Goal: Contribute content: Contribute content

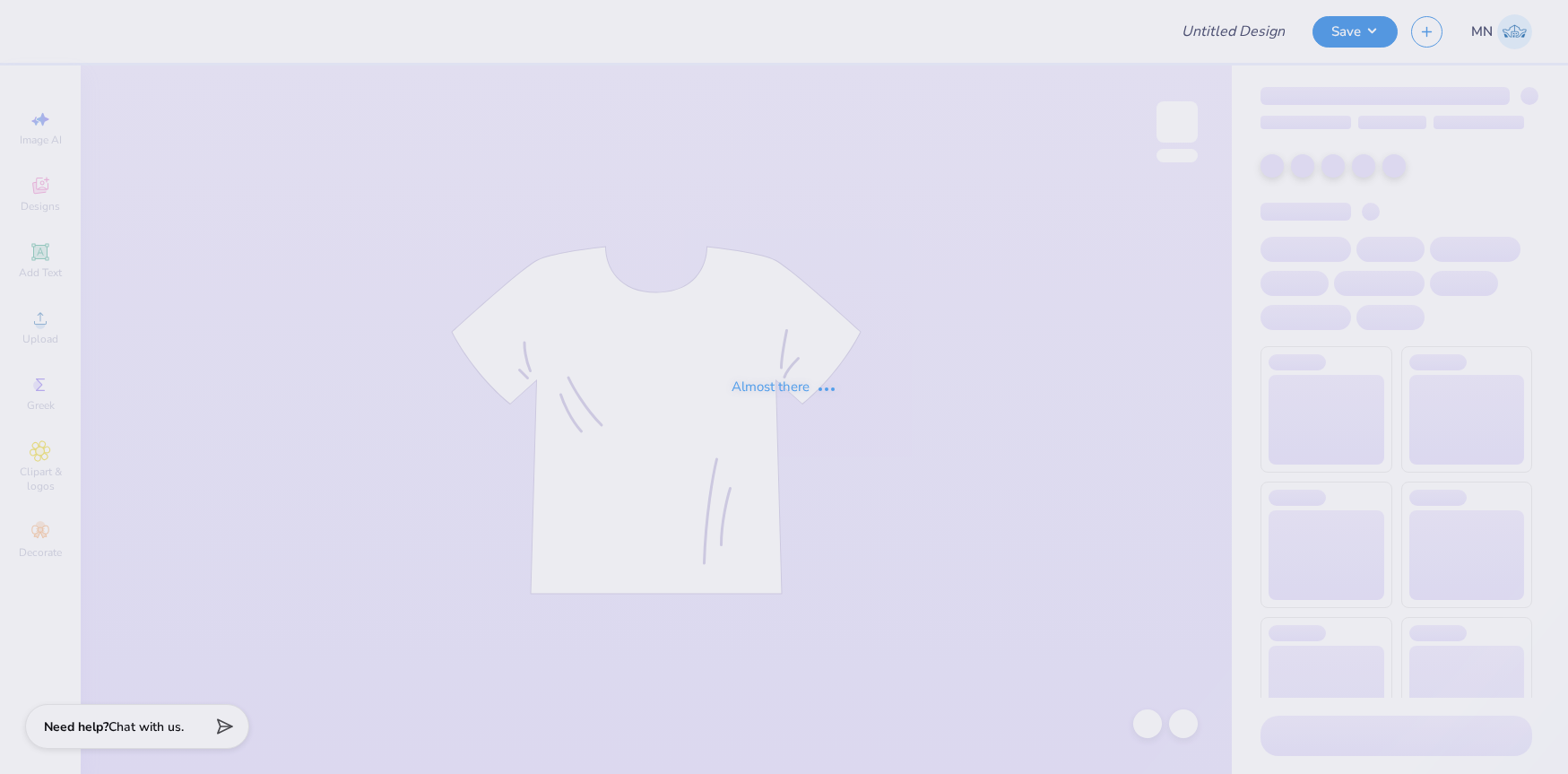
type input "Tulane AEPi wave weekend 2025"
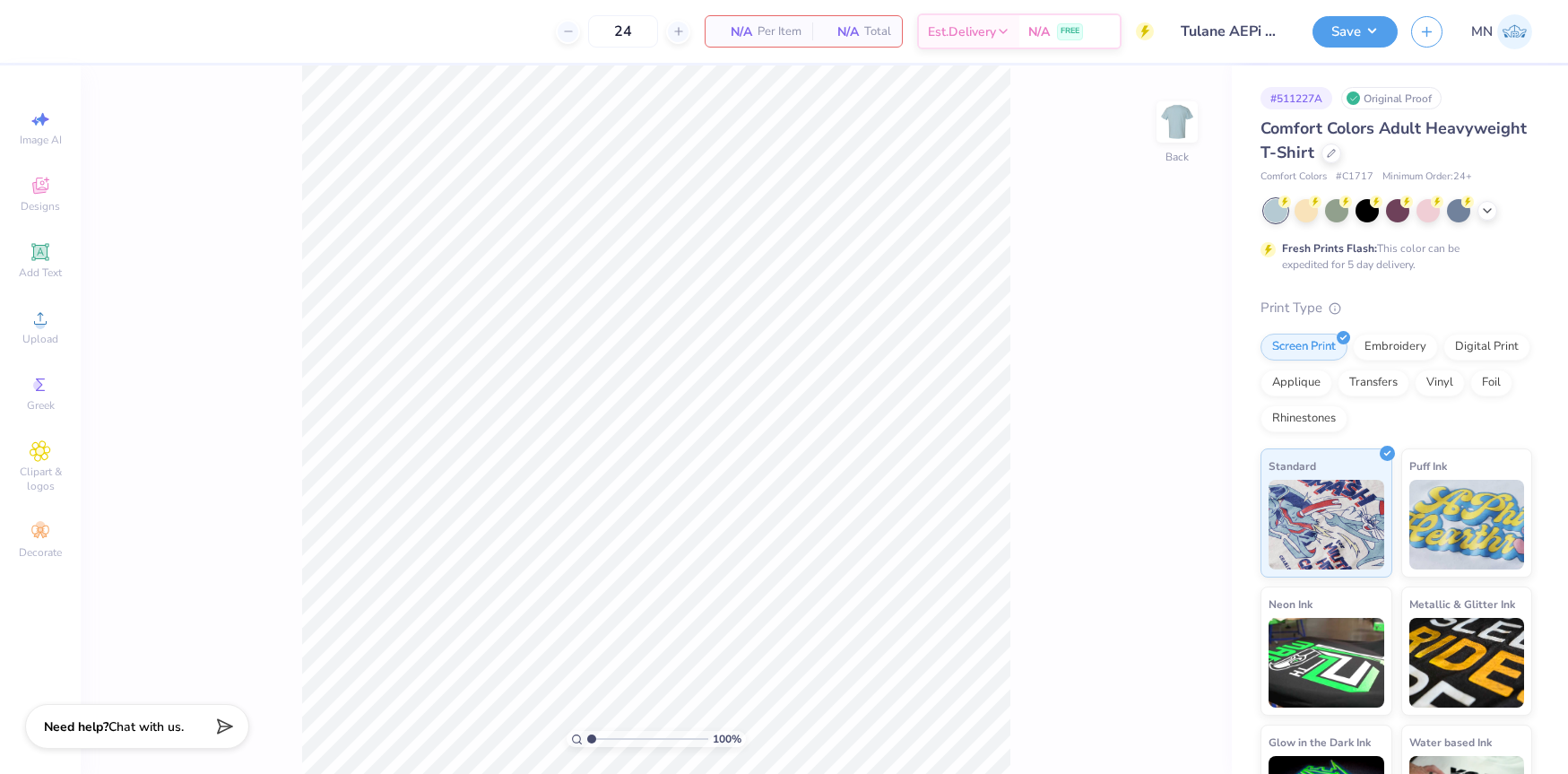
click at [50, 266] on span "Add Text" at bounding box center [40, 272] width 43 height 15
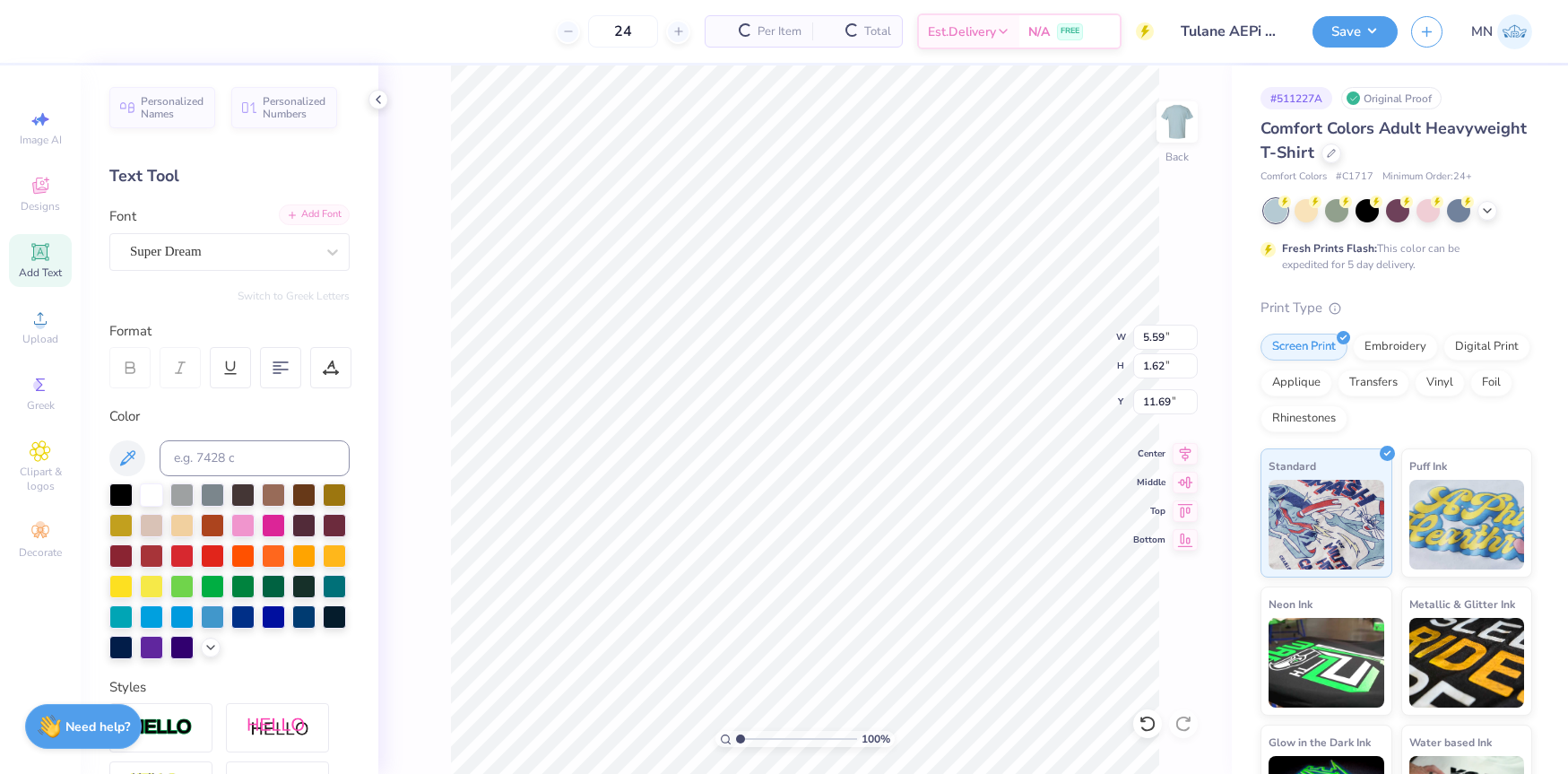
click at [307, 225] on div "Add Font Font Super Dream" at bounding box center [229, 238] width 240 height 65
click at [311, 219] on div "Add Font" at bounding box center [314, 215] width 71 height 21
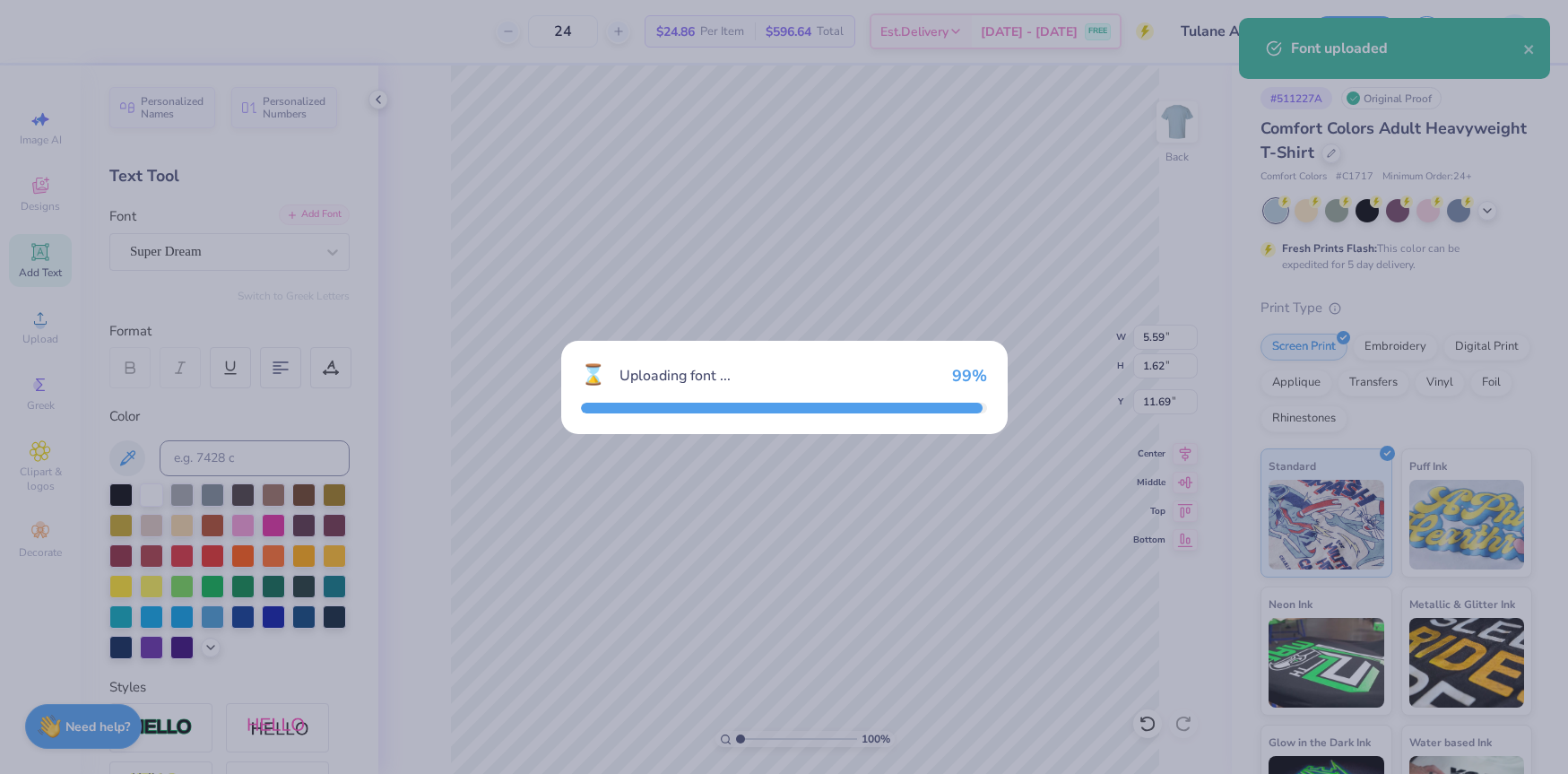
type input "5.34"
type input "1.84"
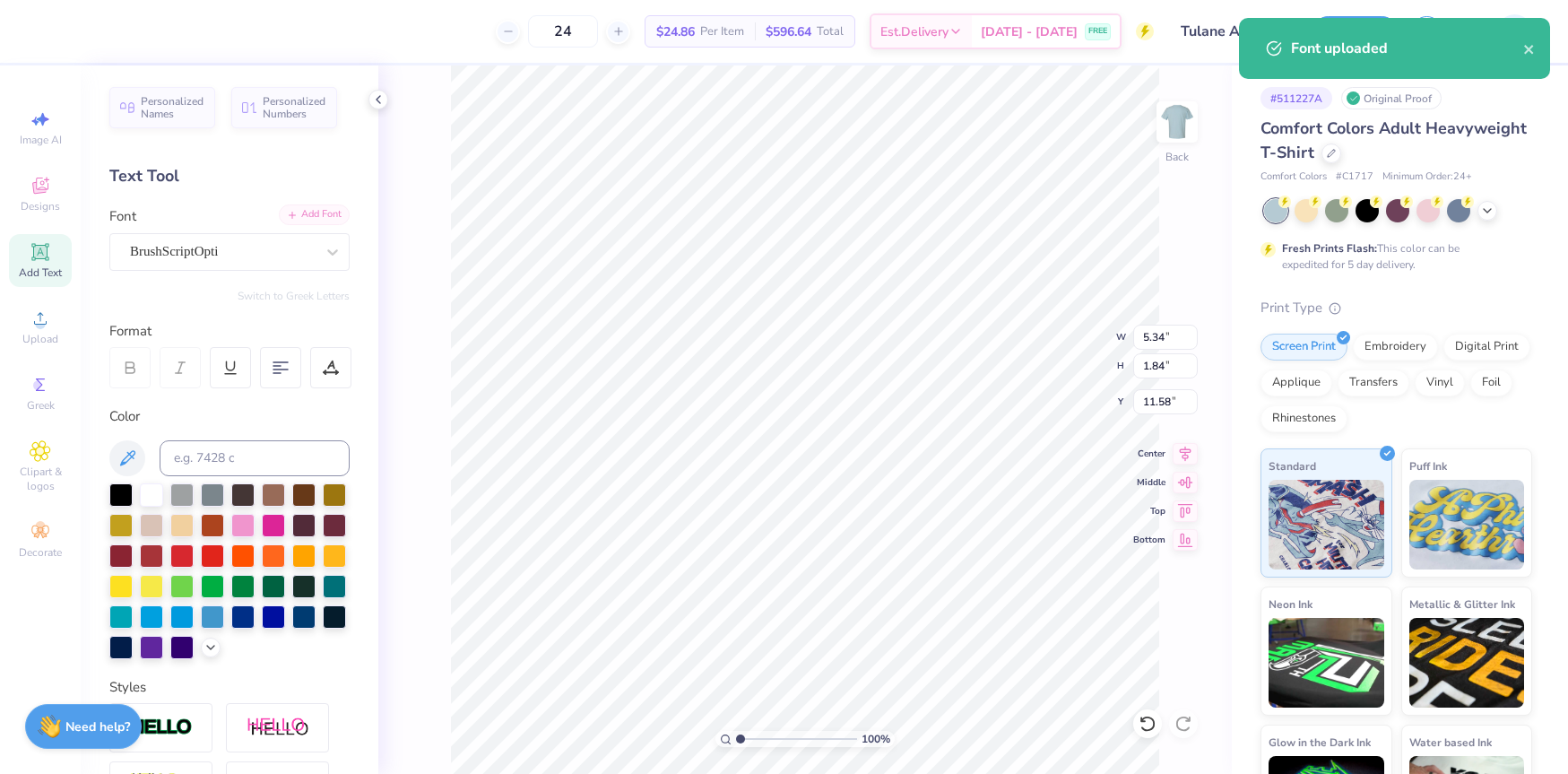
type input "11.86"
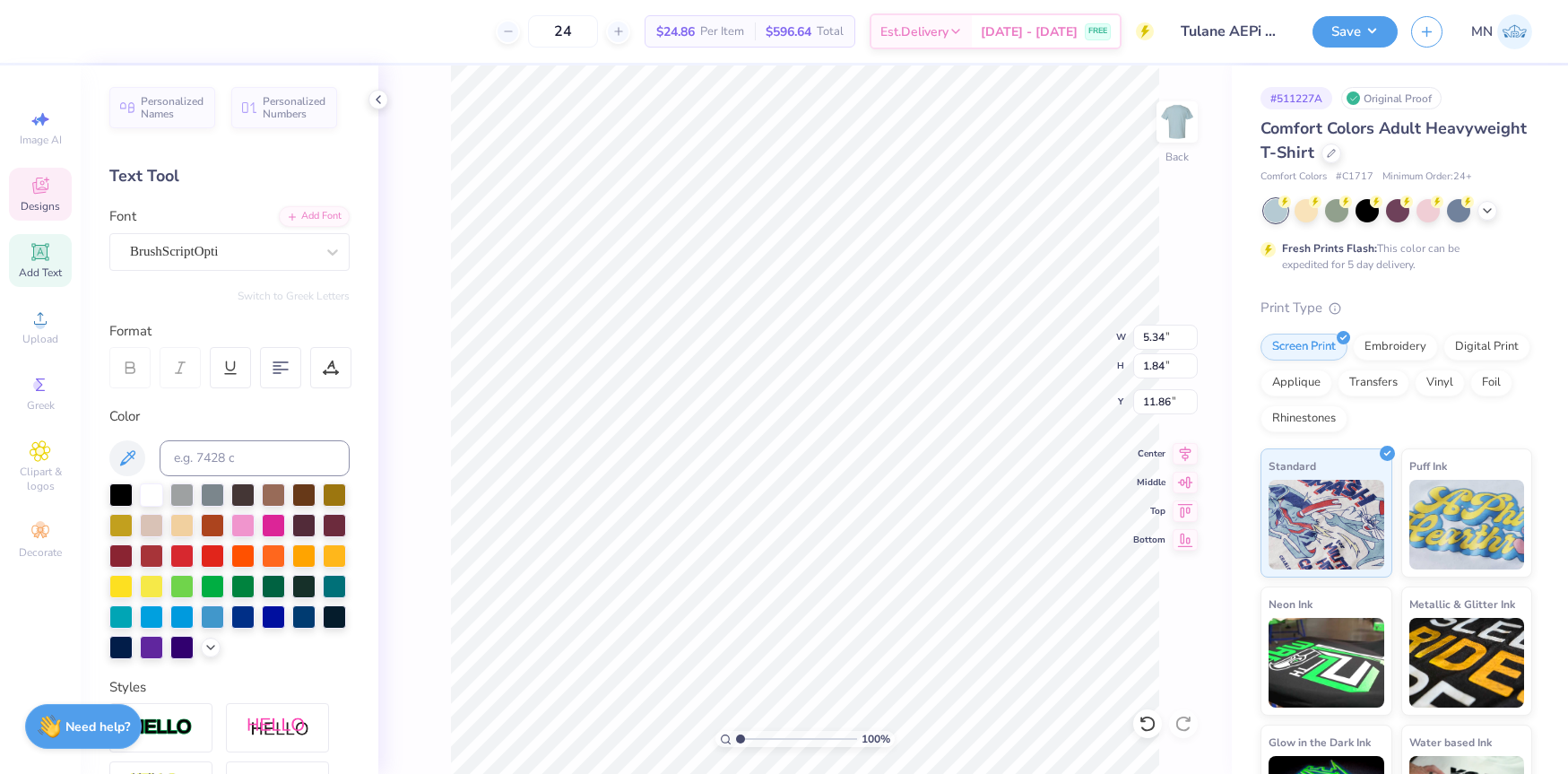
click at [48, 173] on div "Designs" at bounding box center [40, 194] width 63 height 53
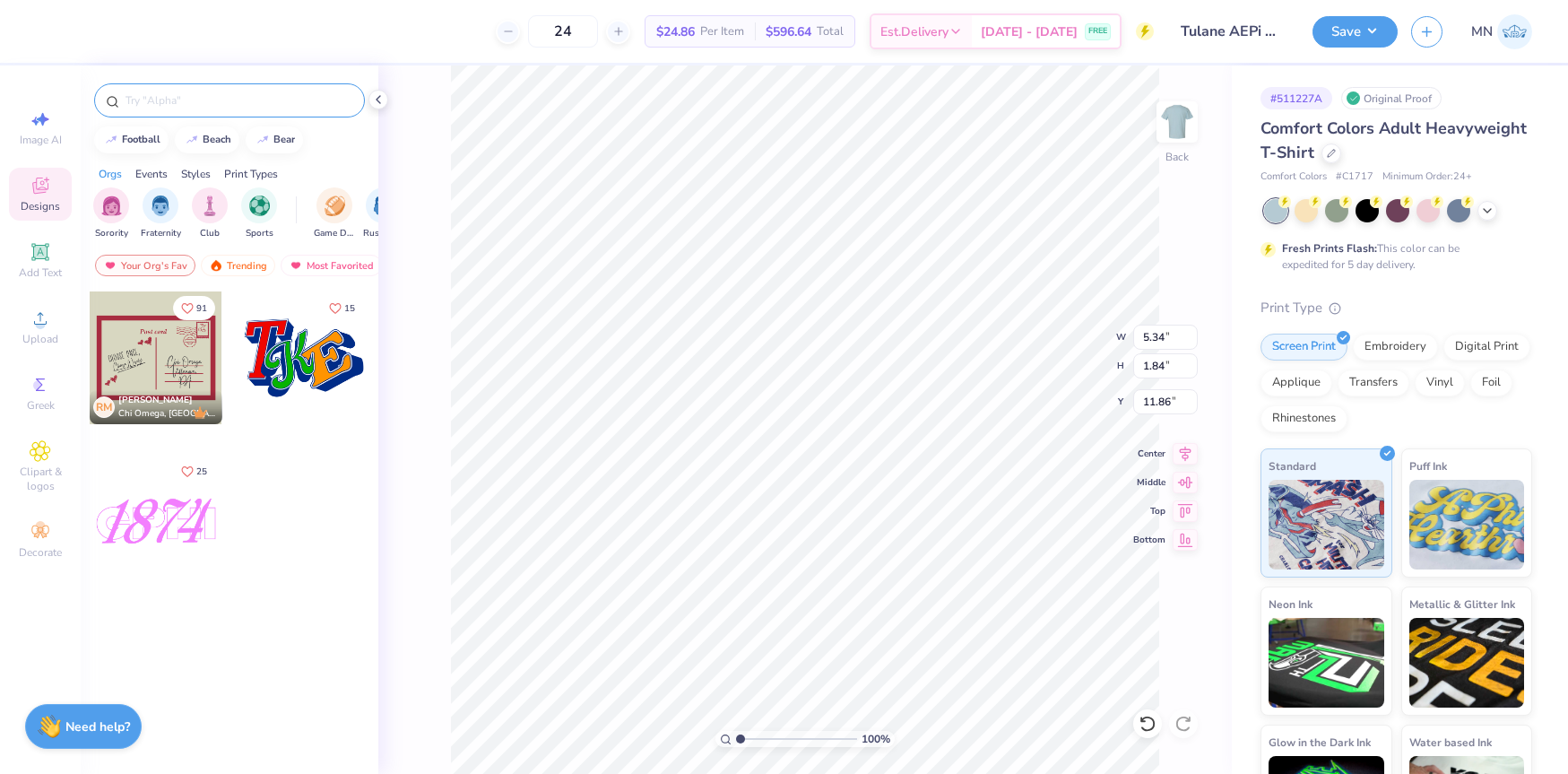
click at [154, 100] on input "text" at bounding box center [238, 100] width 229 height 18
type input "d"
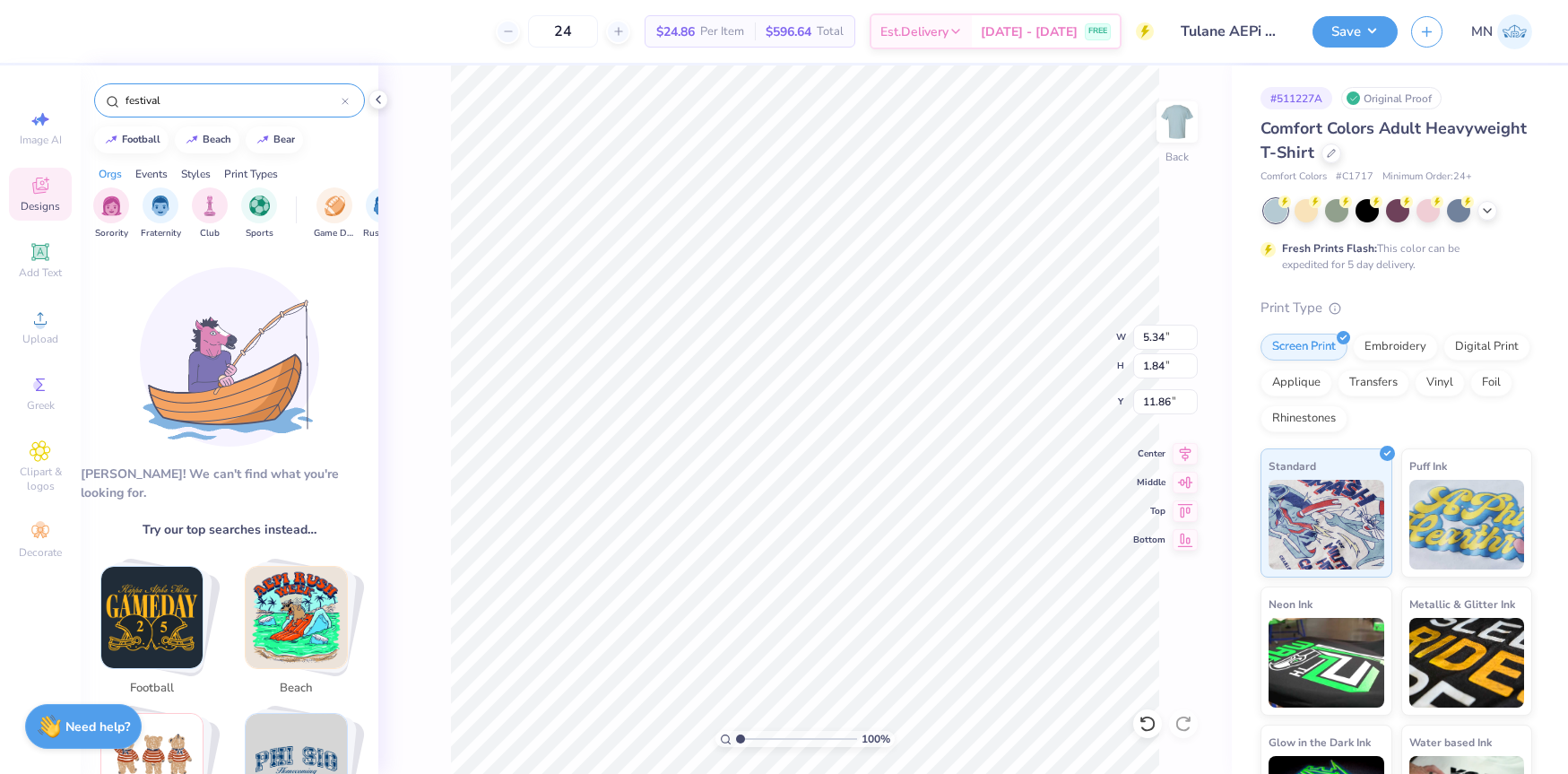
type input "festival"
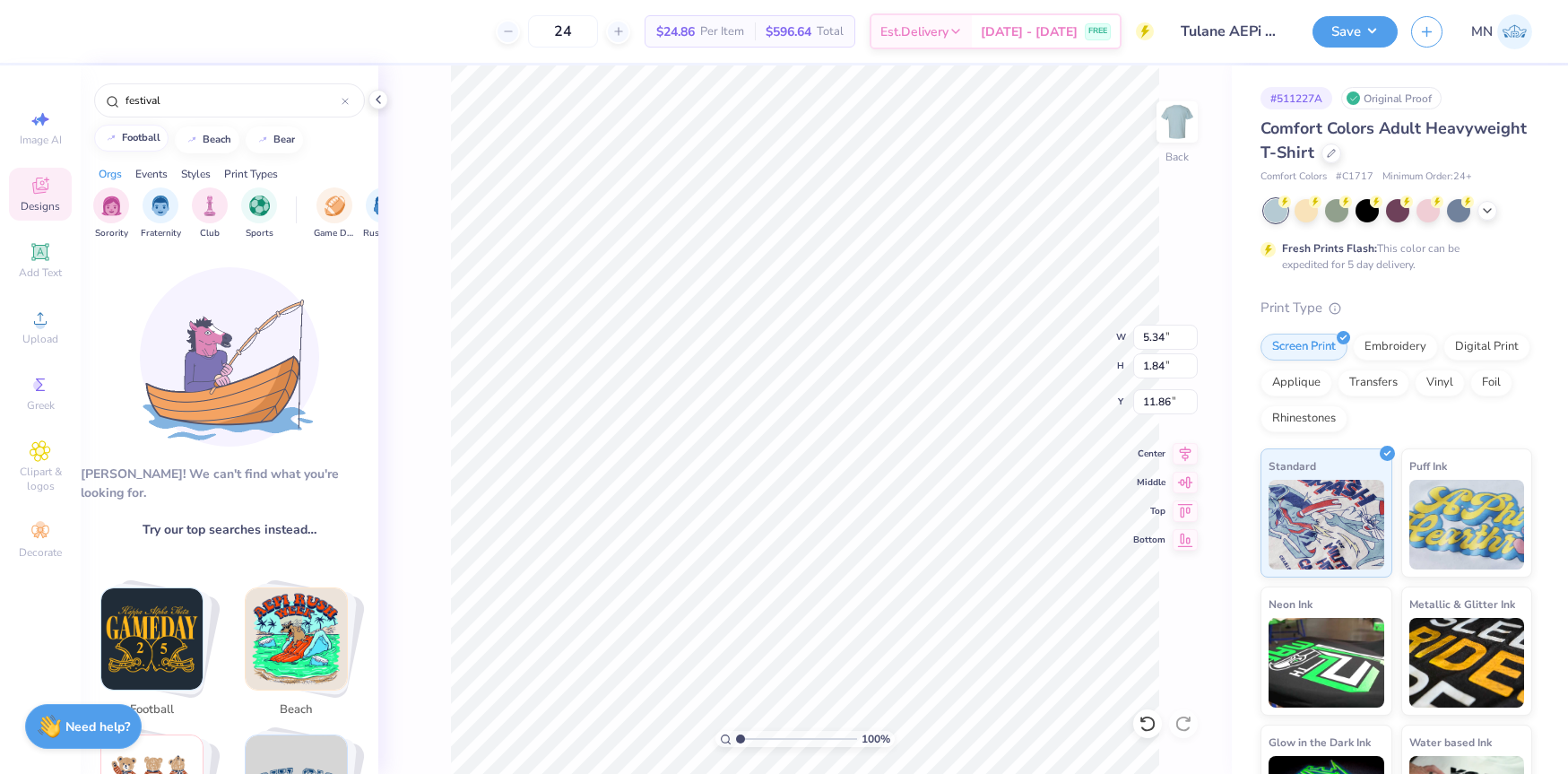
drag, startPoint x: 53, startPoint y: 193, endPoint x: 113, endPoint y: 127, distance: 89.2
click at [53, 193] on div "Designs" at bounding box center [40, 194] width 63 height 53
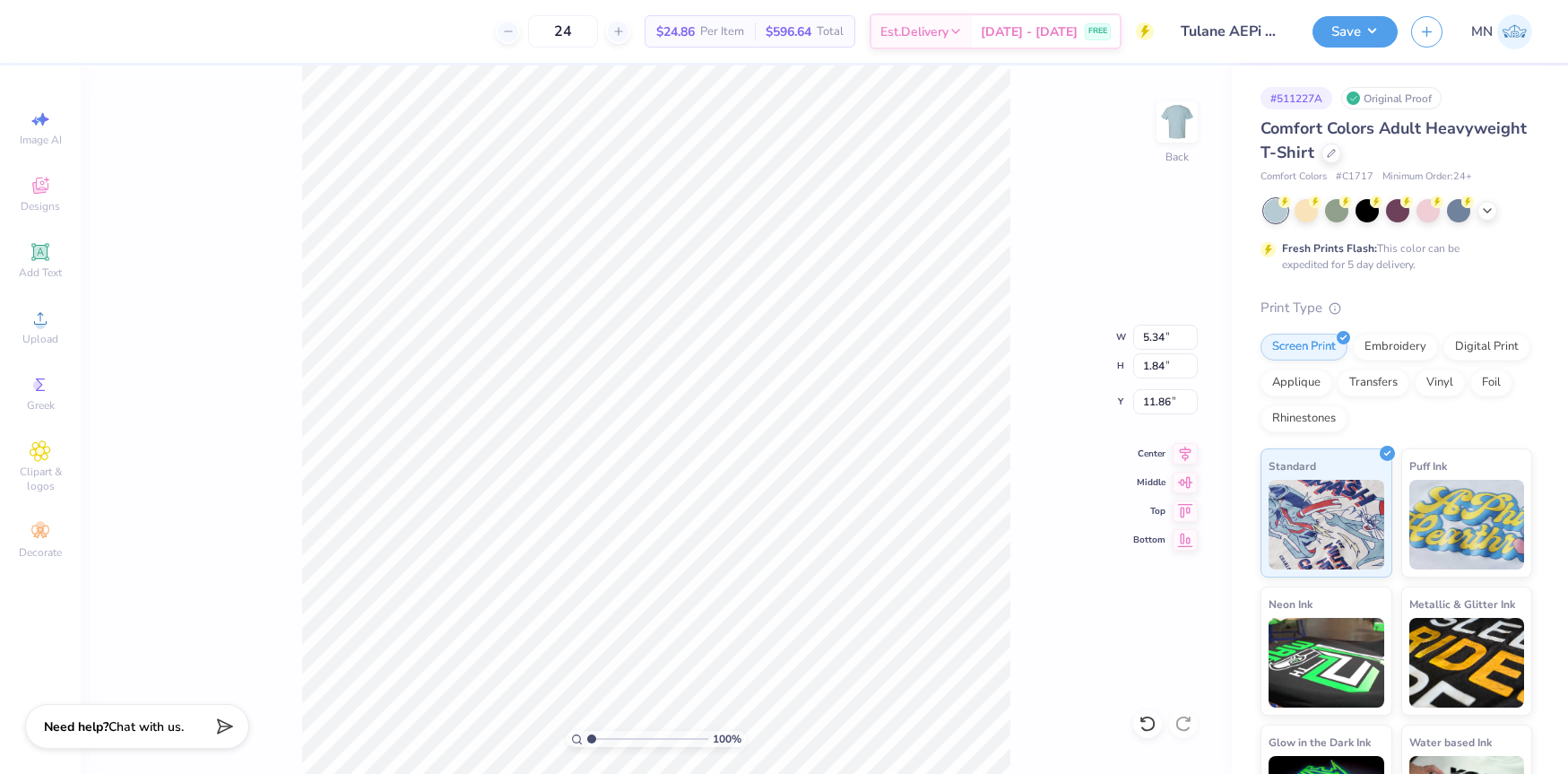
click at [54, 186] on div "Designs" at bounding box center [40, 194] width 63 height 53
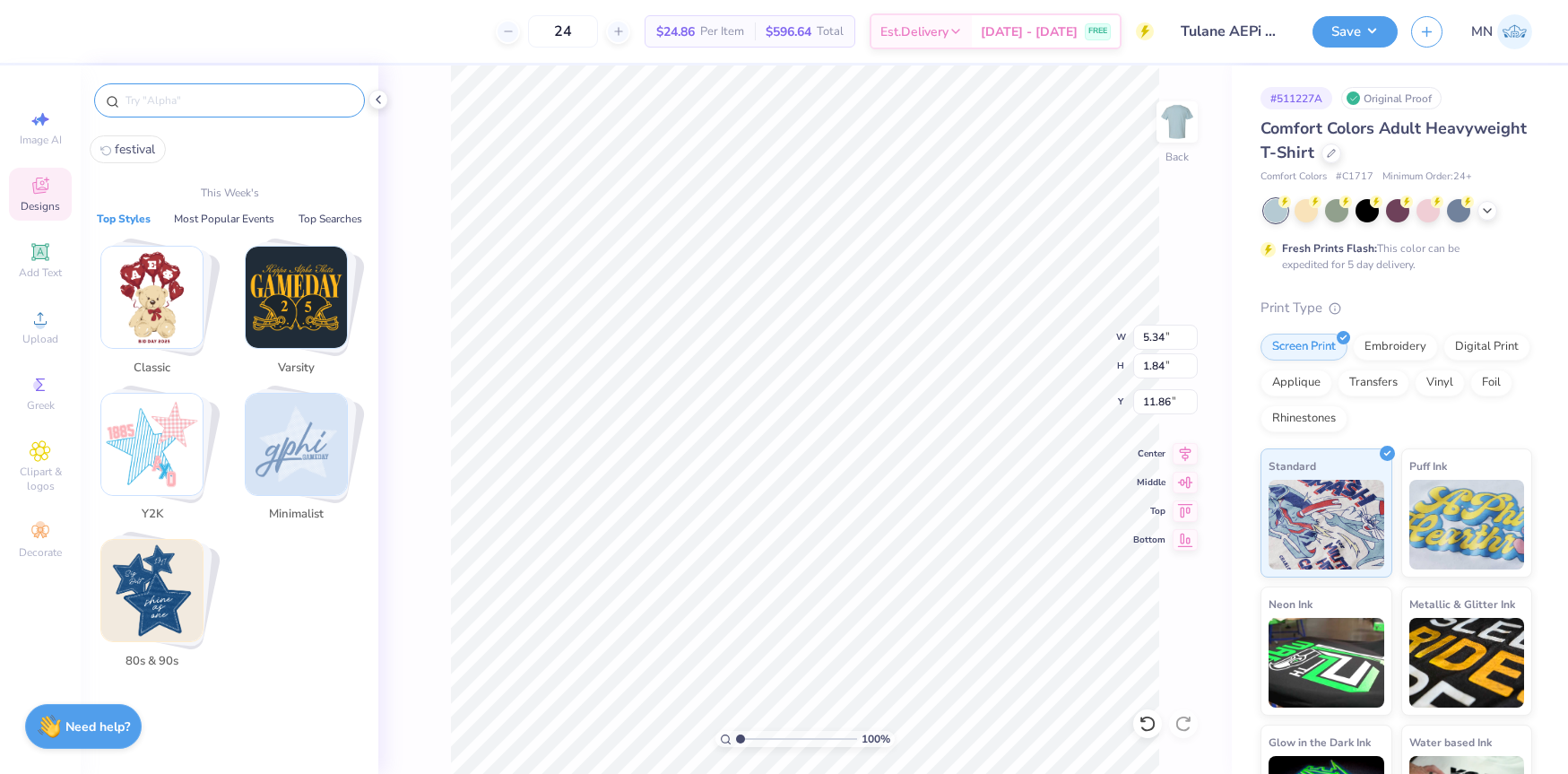
click at [163, 102] on input "text" at bounding box center [238, 100] width 229 height 18
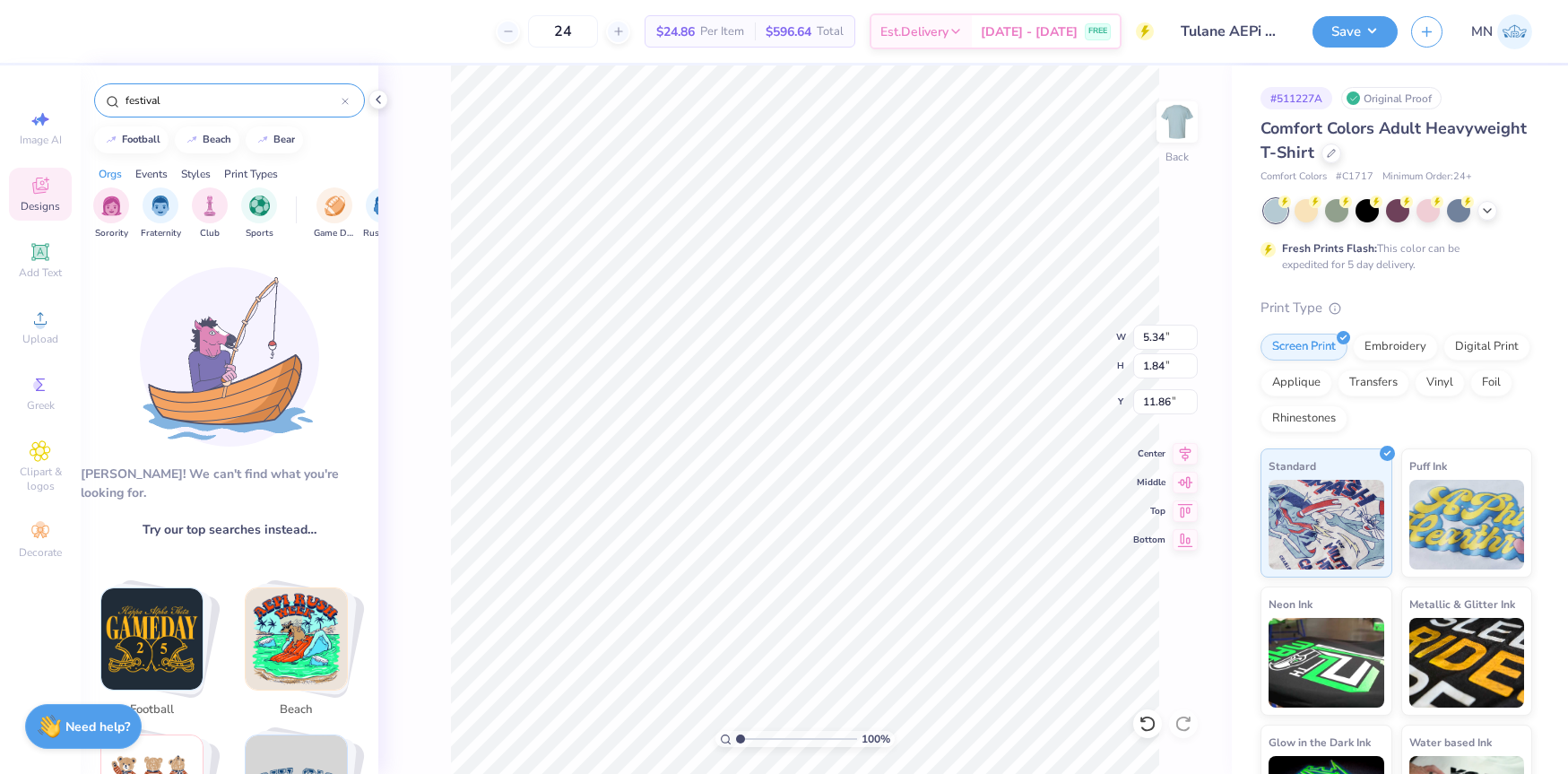
type input "festival"
click at [813, 443] on li "Duplicate" at bounding box center [847, 437] width 141 height 35
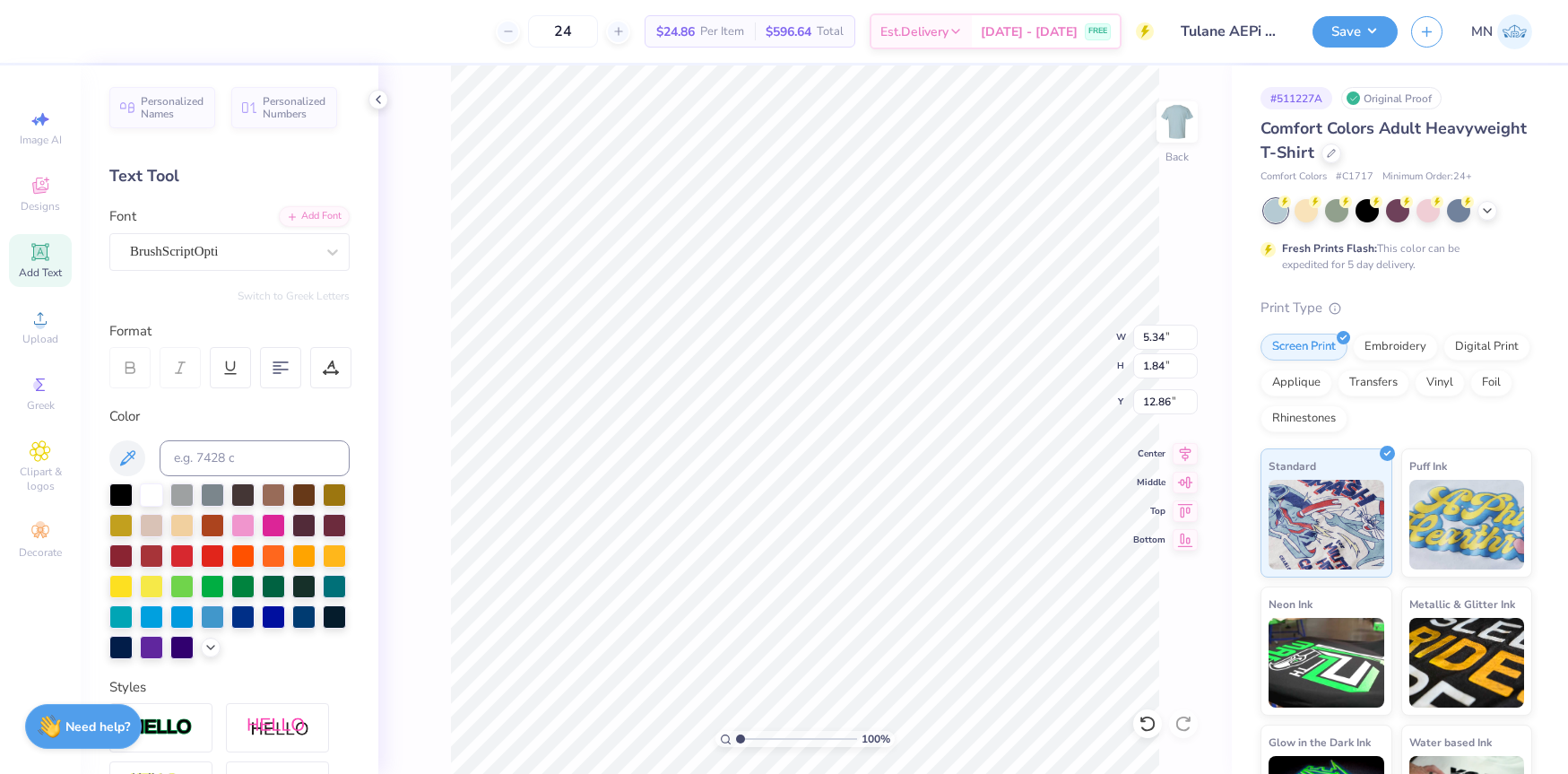
type input "4.63"
click at [321, 218] on div "Add Font" at bounding box center [314, 215] width 71 height 21
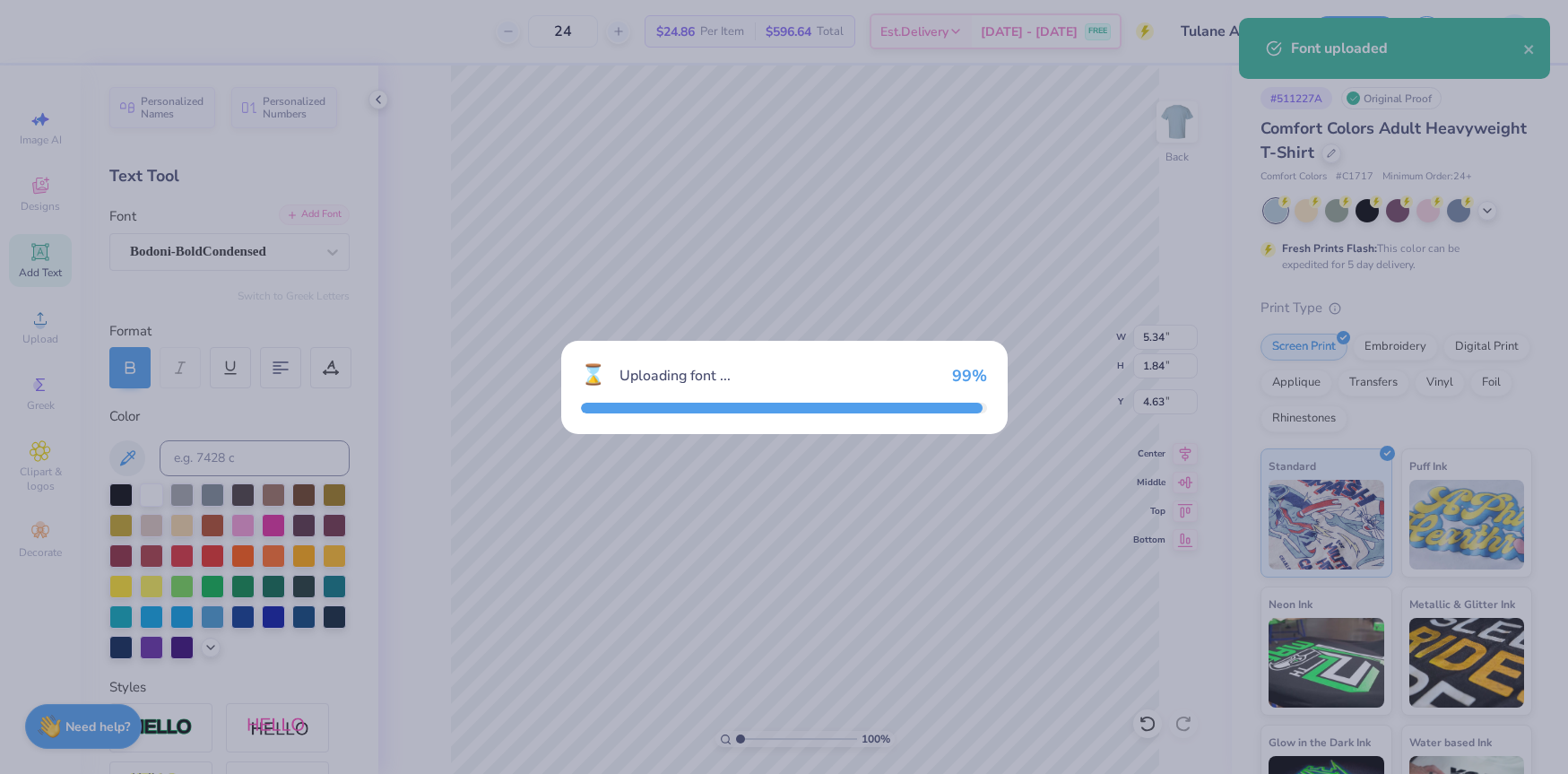
type input "4.40"
type input "1.50"
type input "4.80"
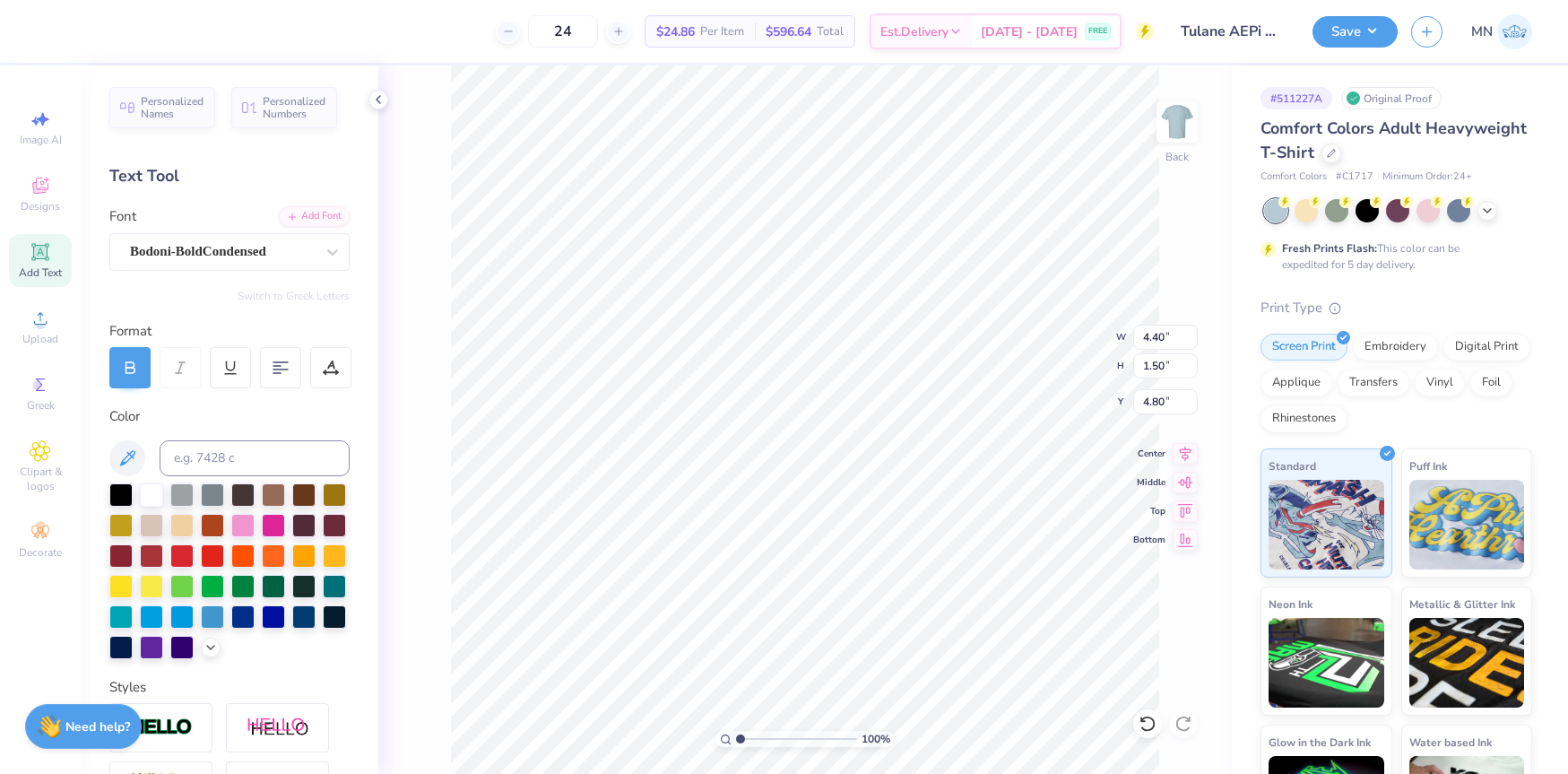
type input "15.40"
type input "5.34"
type input "1.84"
type input "18.80"
drag, startPoint x: 39, startPoint y: 312, endPoint x: 48, endPoint y: 312, distance: 9.0
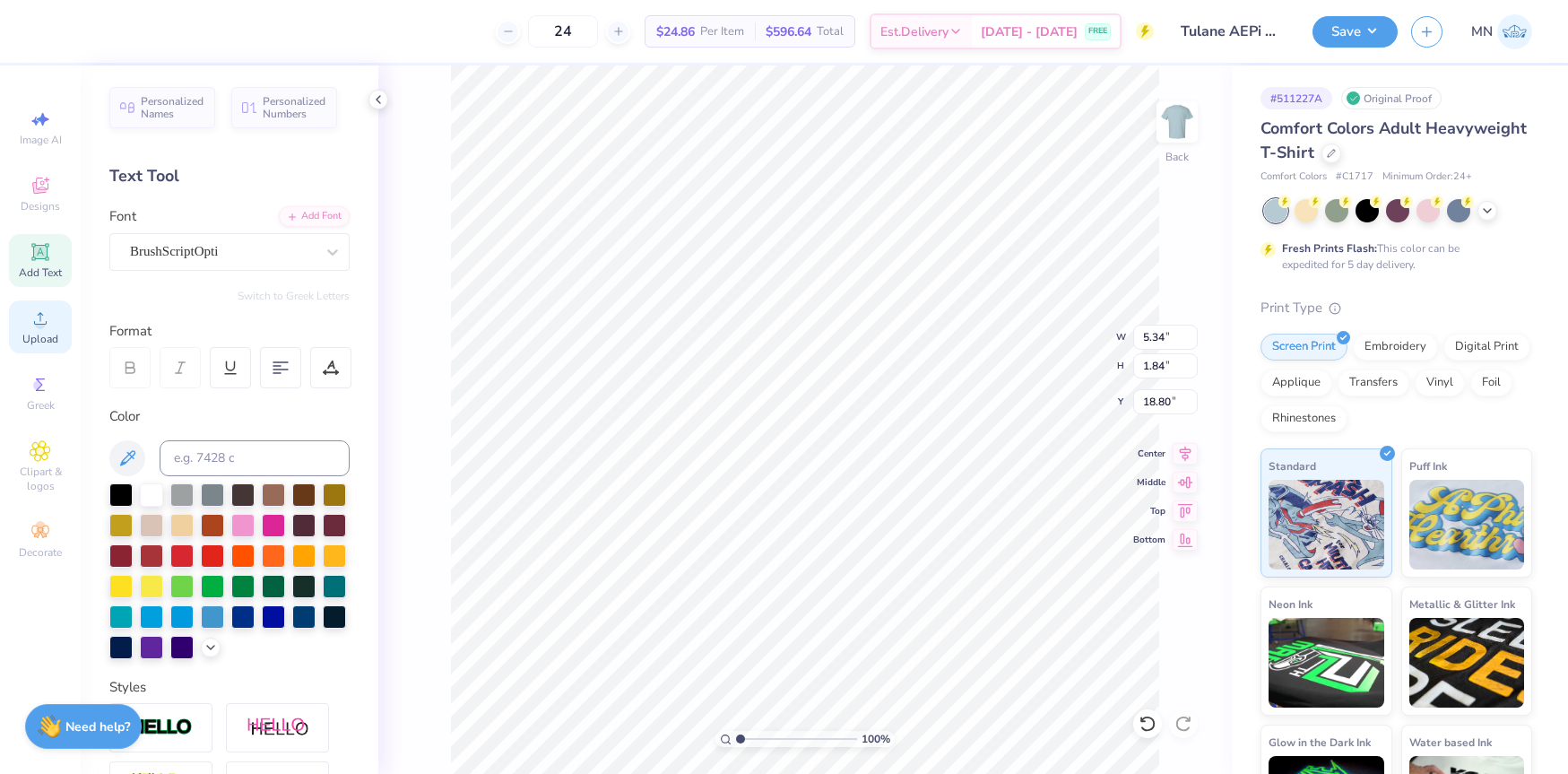
click at [42, 312] on icon at bounding box center [40, 318] width 22 height 22
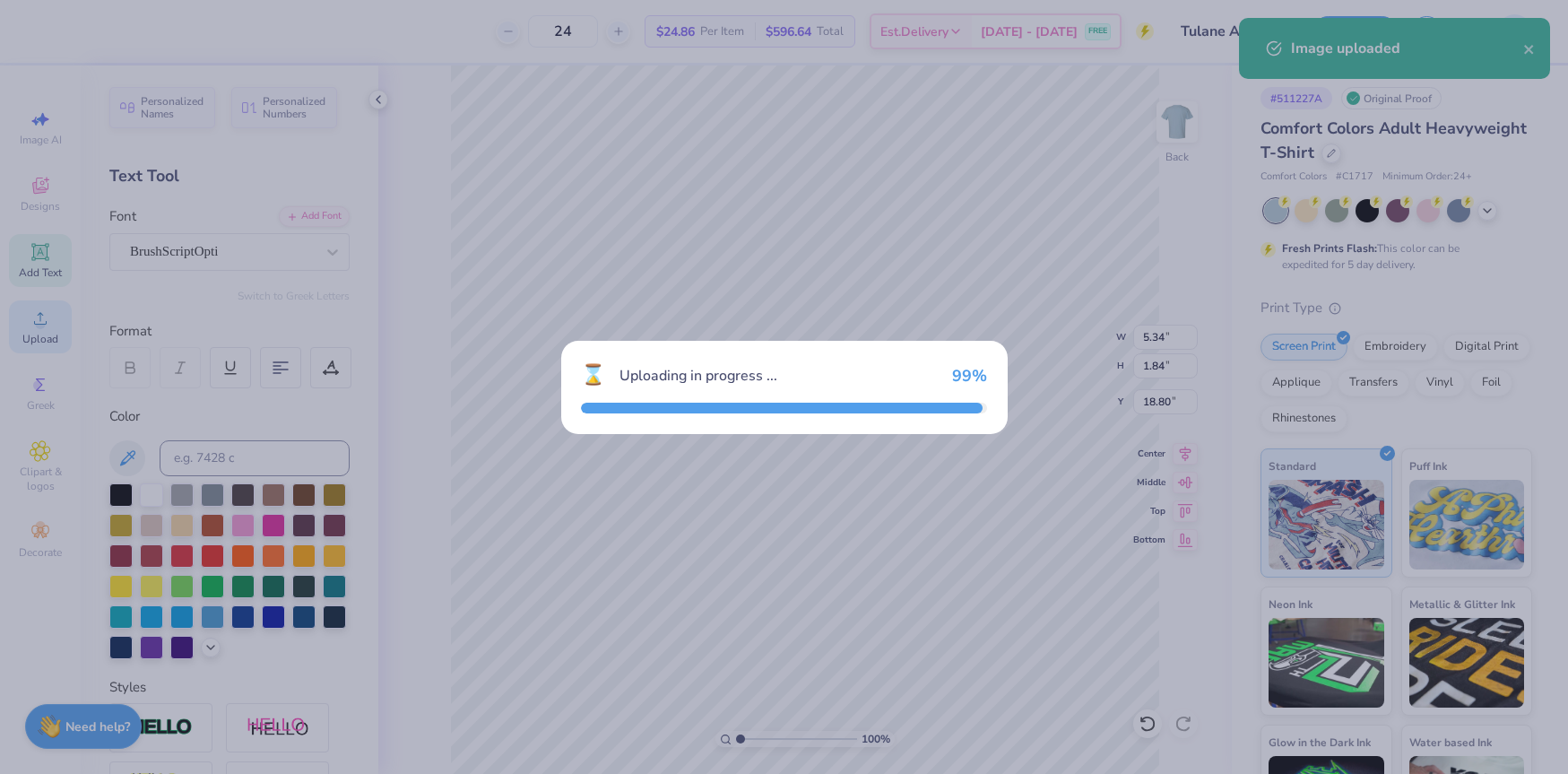
type input "14.17"
type input "12.73"
type input "6.13"
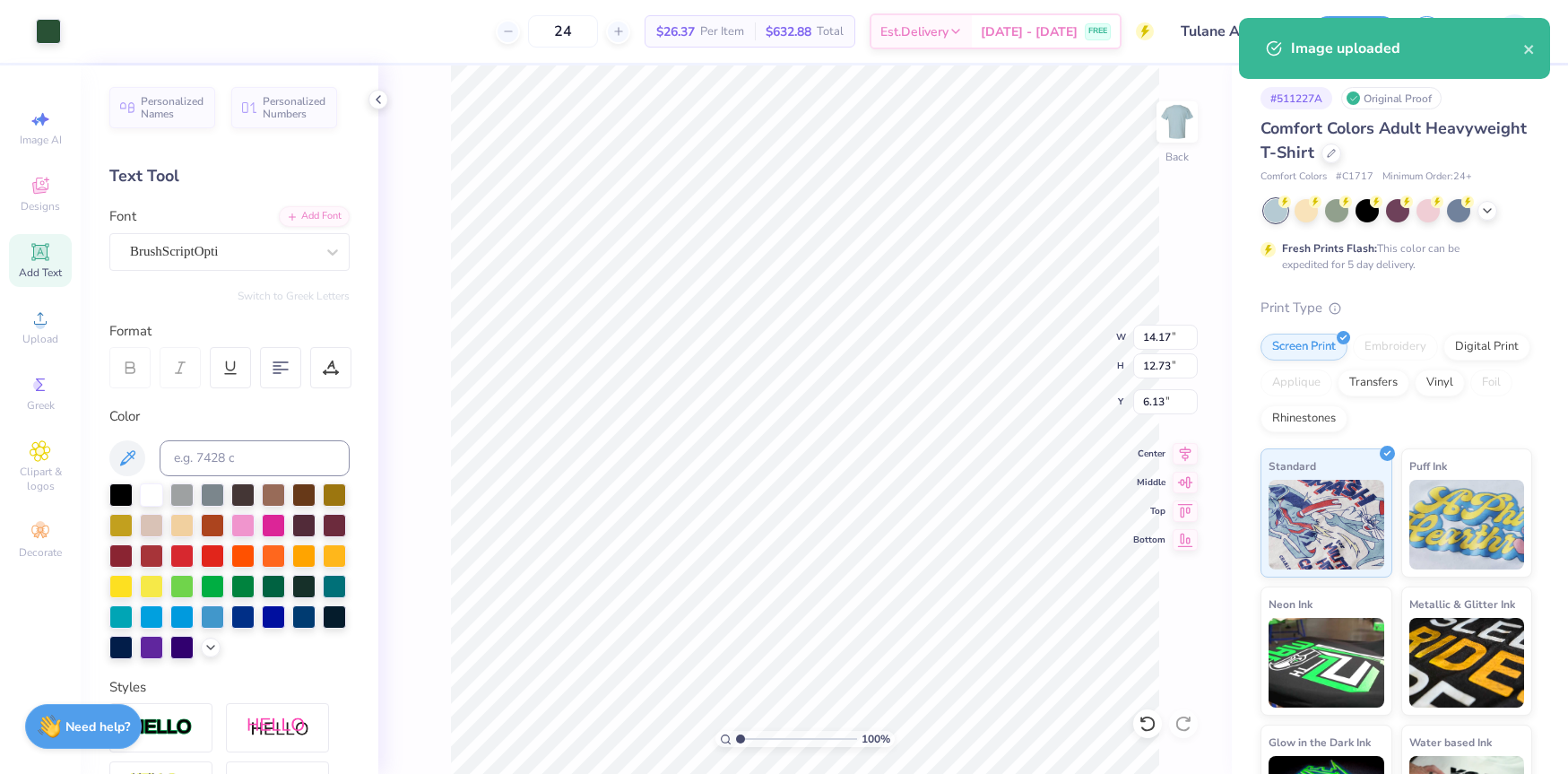
type input "6.62"
type input "5.95"
type input "4.80"
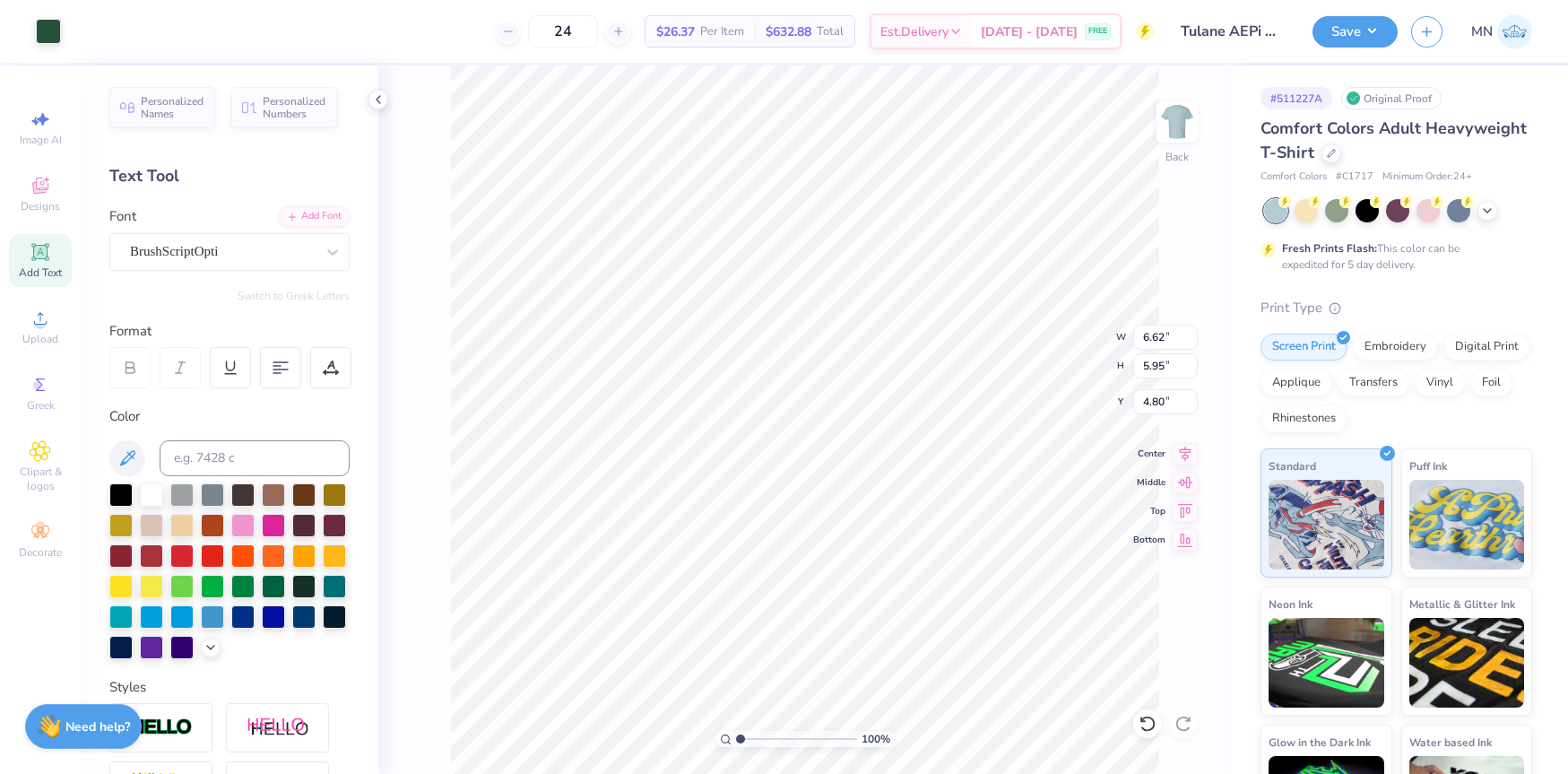
type input "4.40"
type input "1.50"
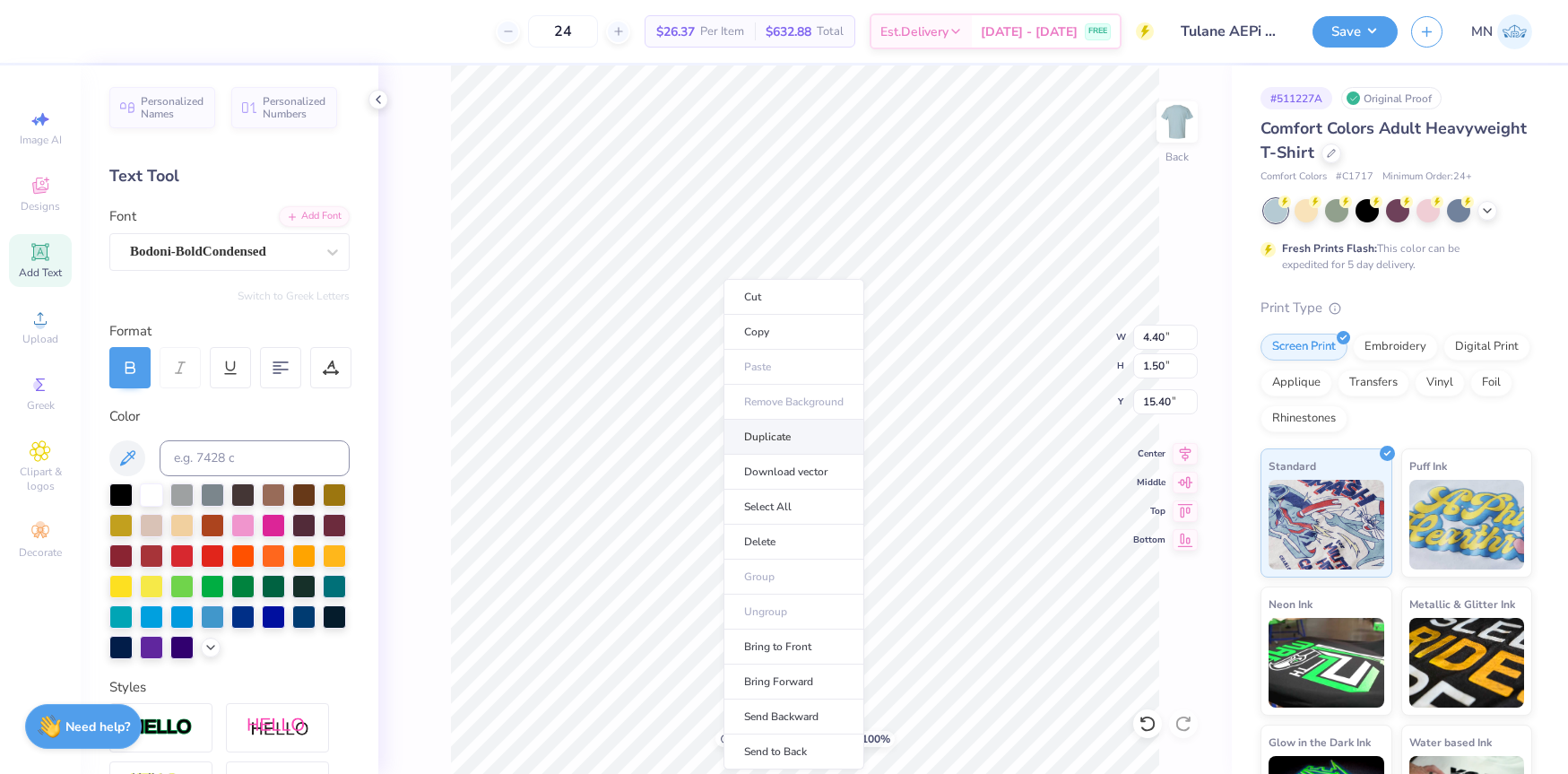
click at [777, 444] on li "Duplicate" at bounding box center [794, 437] width 141 height 35
type input "11.75"
type textarea "AEPi"
click at [118, 492] on div at bounding box center [121, 493] width 24 height 24
type input "7.77"
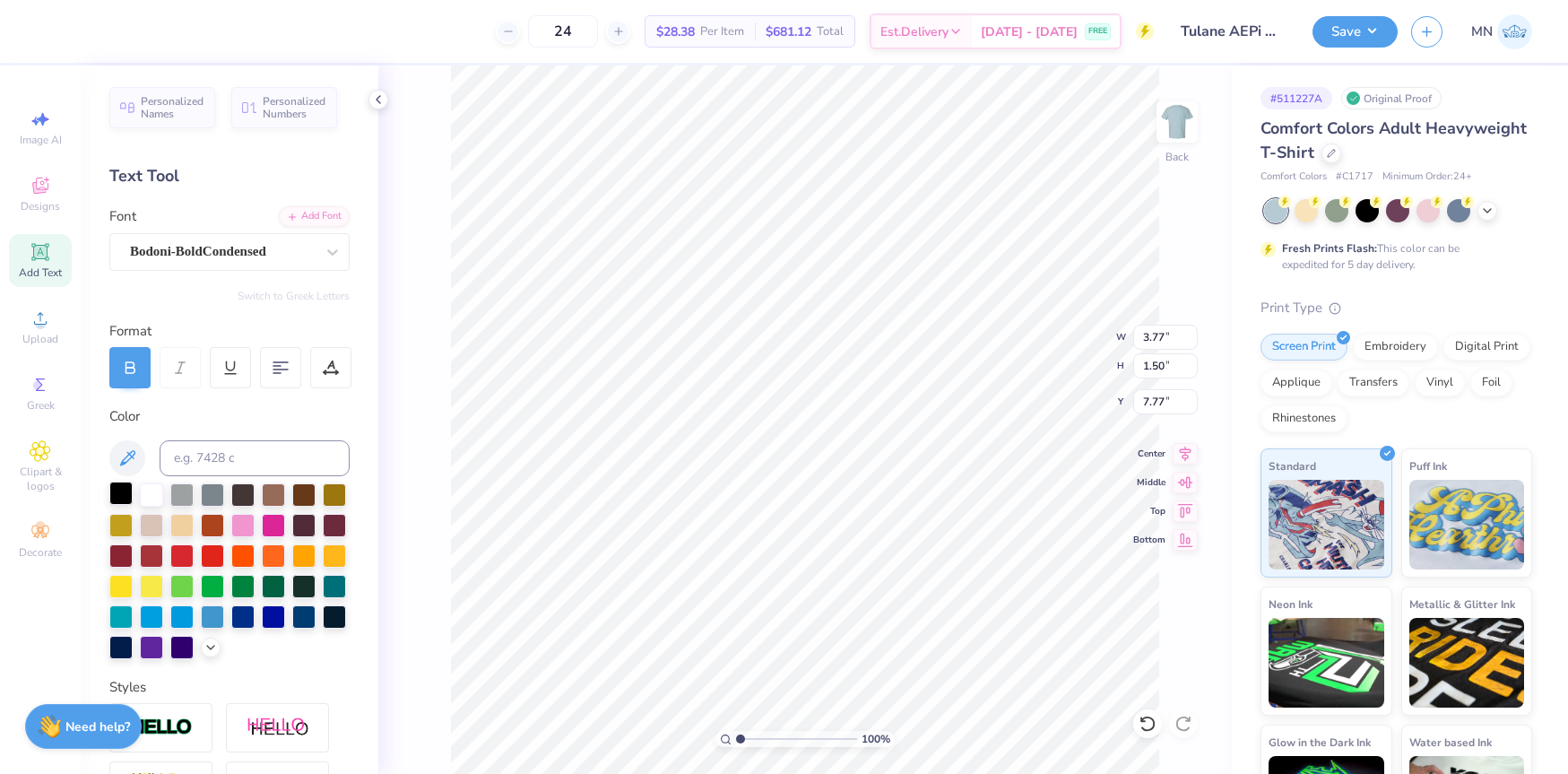
type input "6.31"
type input "2.51"
type input "6.78"
click at [41, 248] on icon at bounding box center [40, 252] width 14 height 14
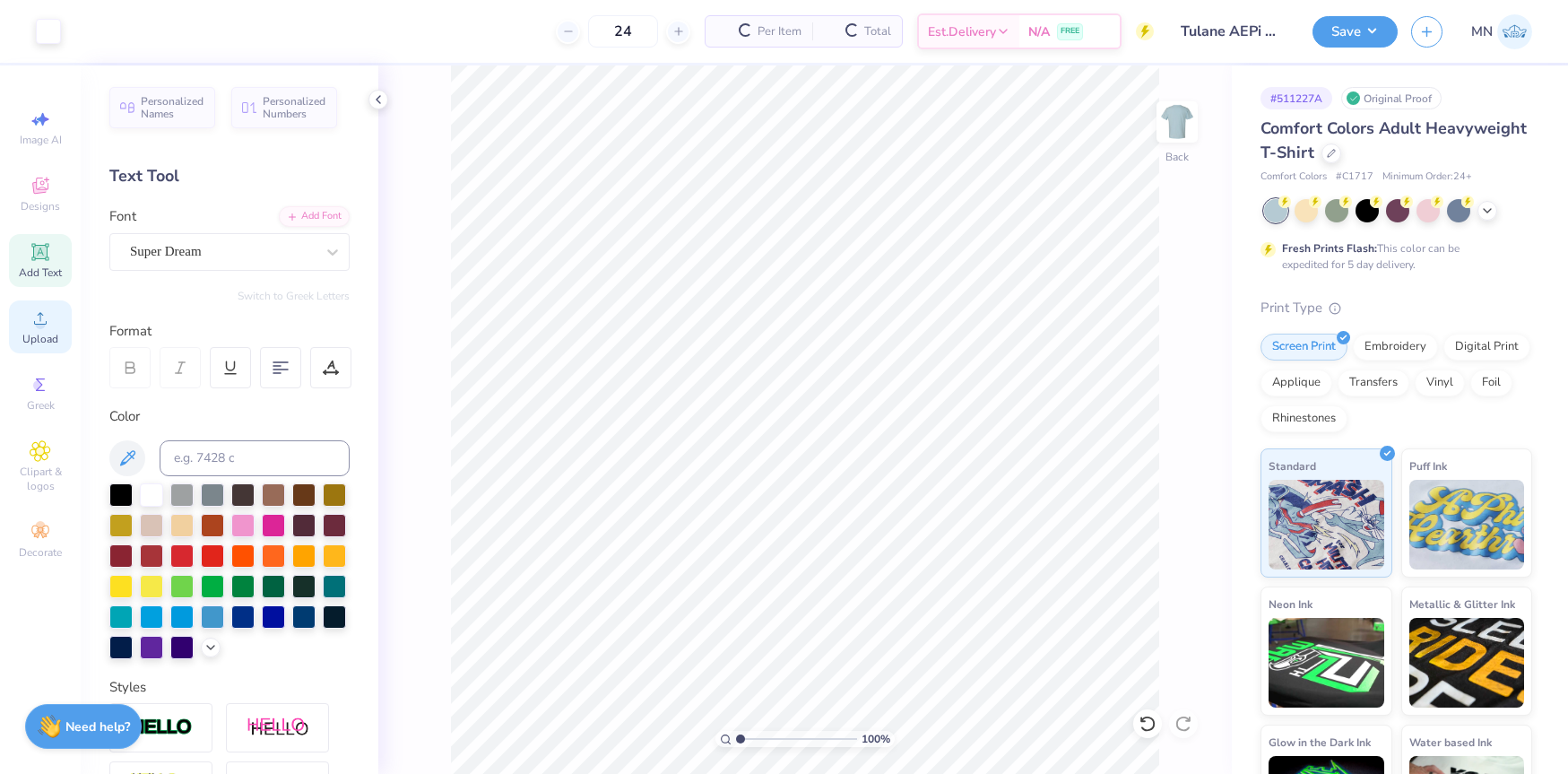
click at [33, 318] on icon at bounding box center [40, 318] width 22 height 22
click at [305, 217] on div "Add Font" at bounding box center [314, 215] width 71 height 21
click at [26, 302] on div "Upload" at bounding box center [40, 327] width 63 height 53
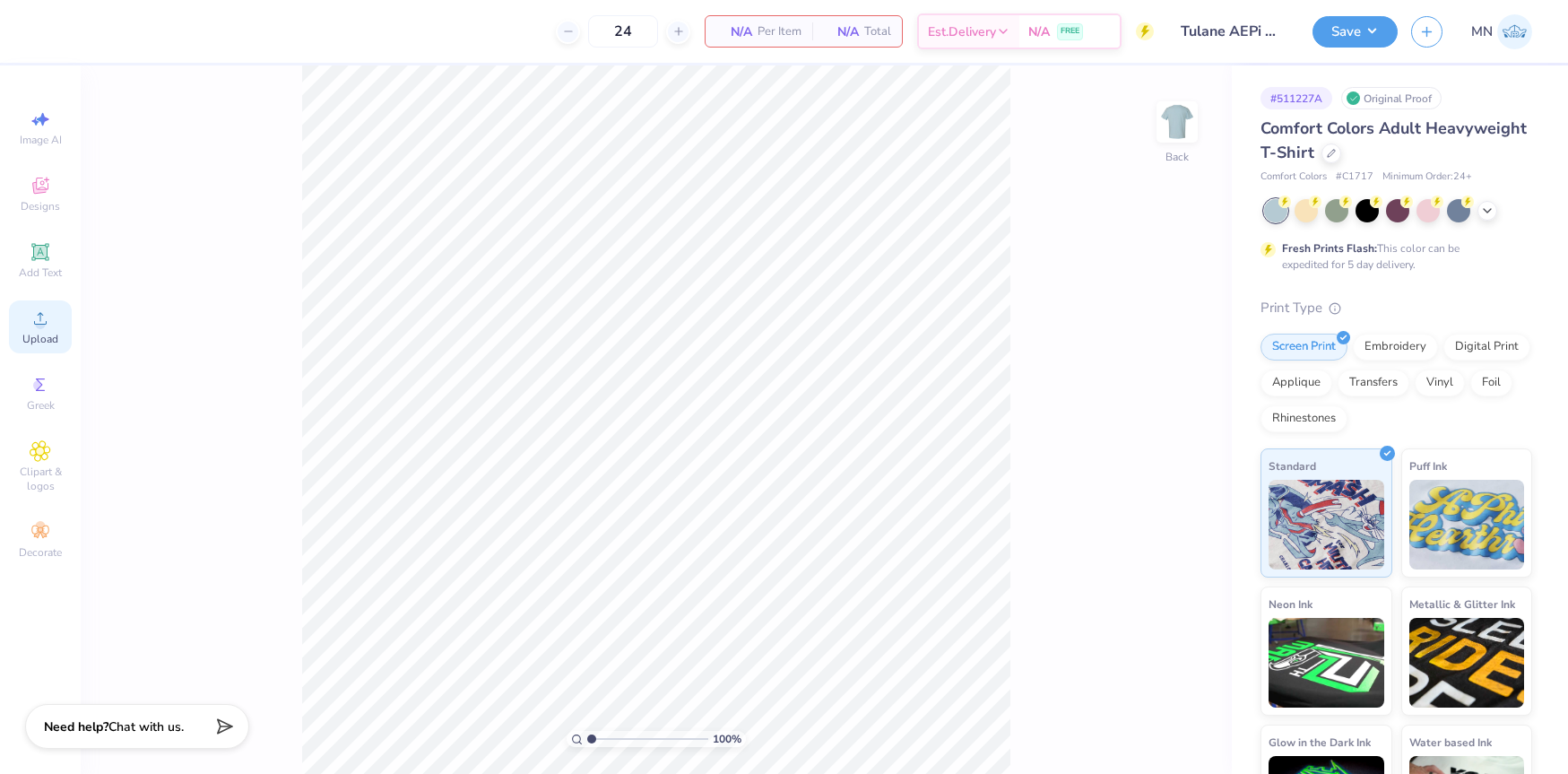
click at [23, 326] on div "Upload" at bounding box center [40, 327] width 63 height 53
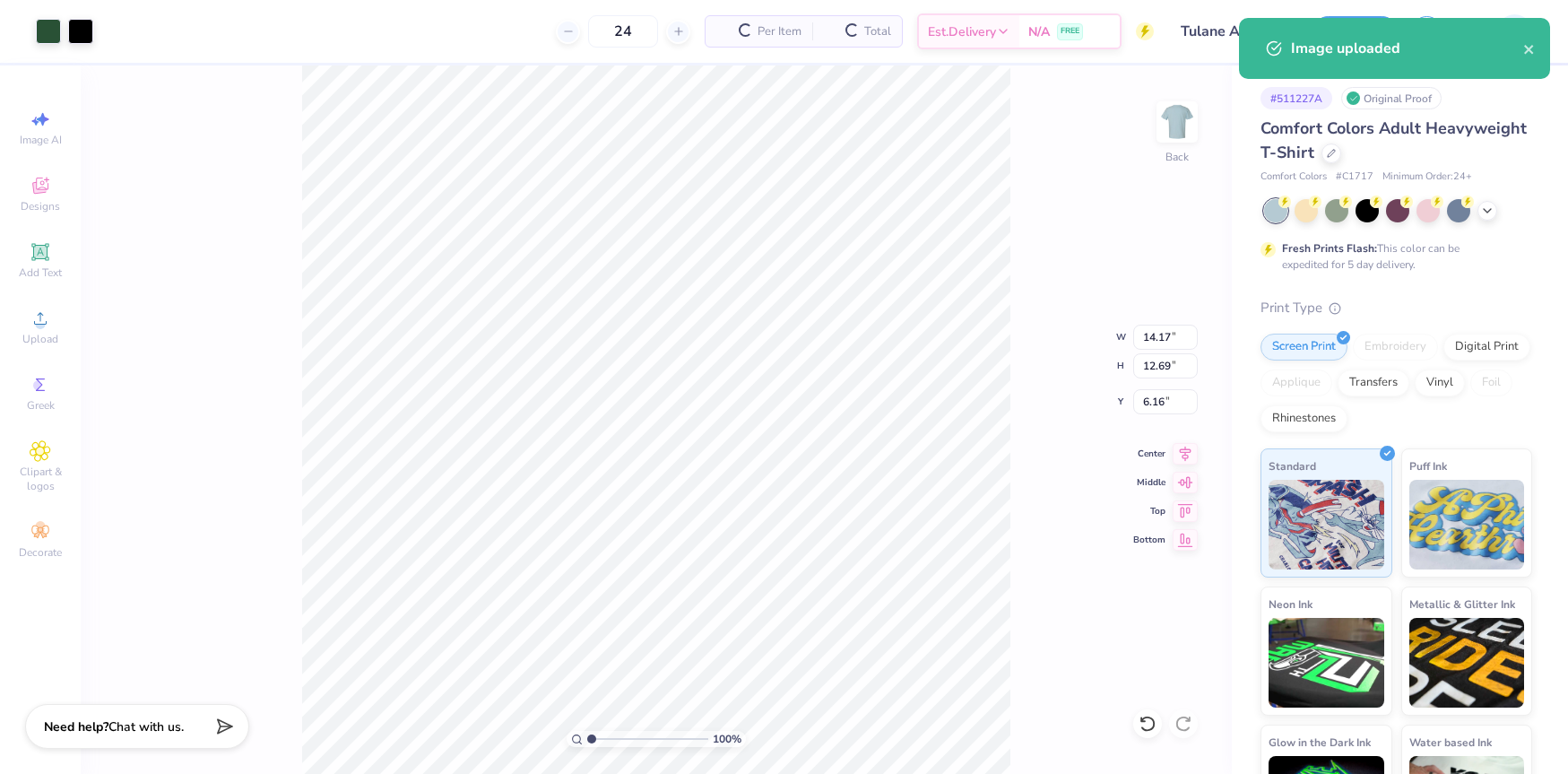
click at [1158, 350] on div "100 % Back W 14.17 14.17 " H 12.69 12.69 " Y 6.16 6.16 " Center Middle Top Bott…" at bounding box center [655, 419] width 1151 height 708
click at [1162, 341] on div "100 % Back" at bounding box center [655, 419] width 1151 height 708
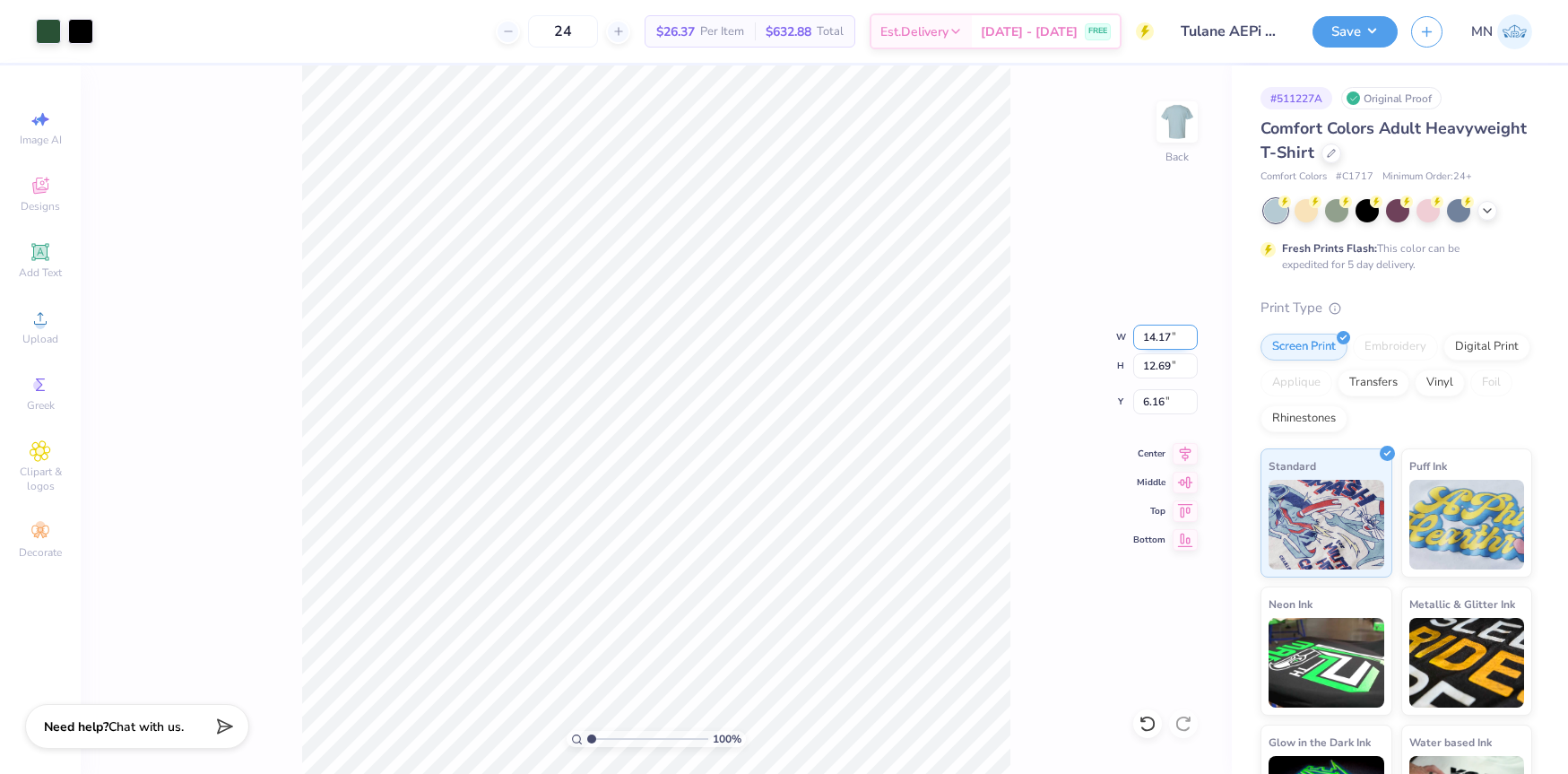
click at [1164, 343] on input "14.17" at bounding box center [1165, 337] width 65 height 25
type input "4.00"
type input "3.58"
type input "10.71"
click at [1147, 343] on input "4.00" at bounding box center [1165, 337] width 65 height 25
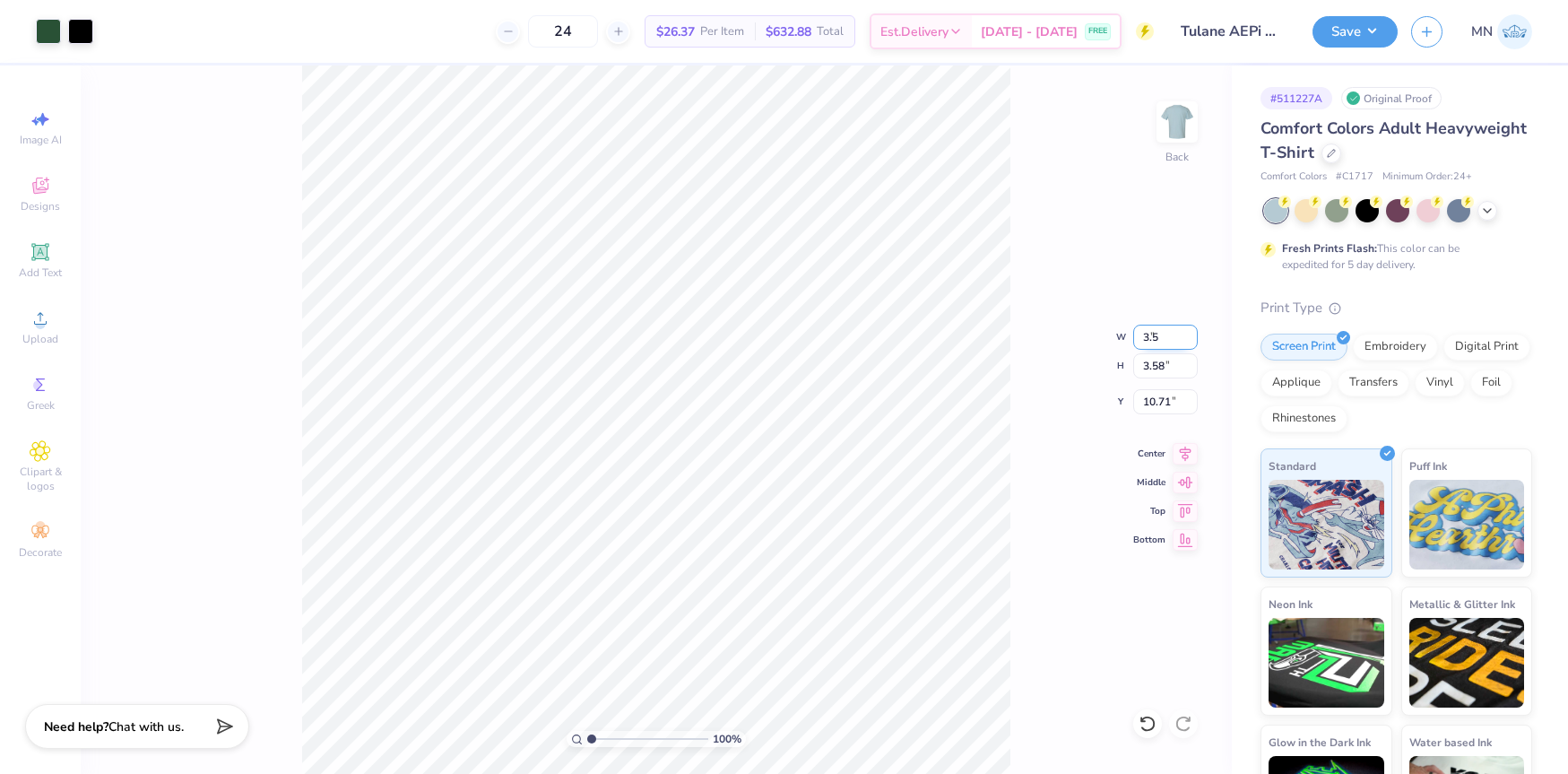
type input "3.50"
type input "3.13"
click at [1148, 394] on input "10.93" at bounding box center [1165, 402] width 65 height 25
type input "3.00"
drag, startPoint x: 1182, startPoint y: 121, endPoint x: 1159, endPoint y: 184, distance: 67.1
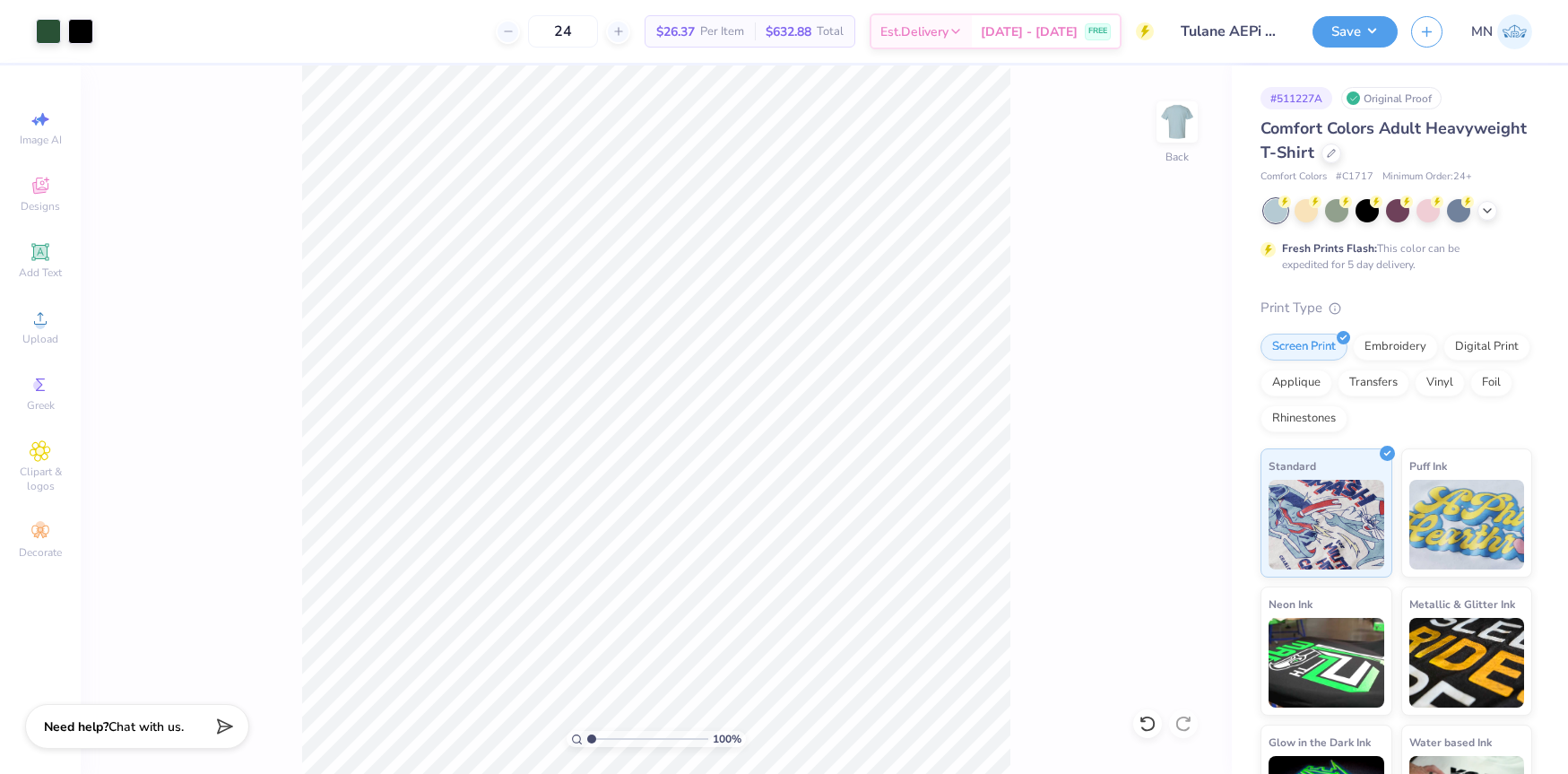
click at [1180, 122] on img at bounding box center [1176, 121] width 36 height 36
click at [29, 259] on icon at bounding box center [40, 252] width 22 height 22
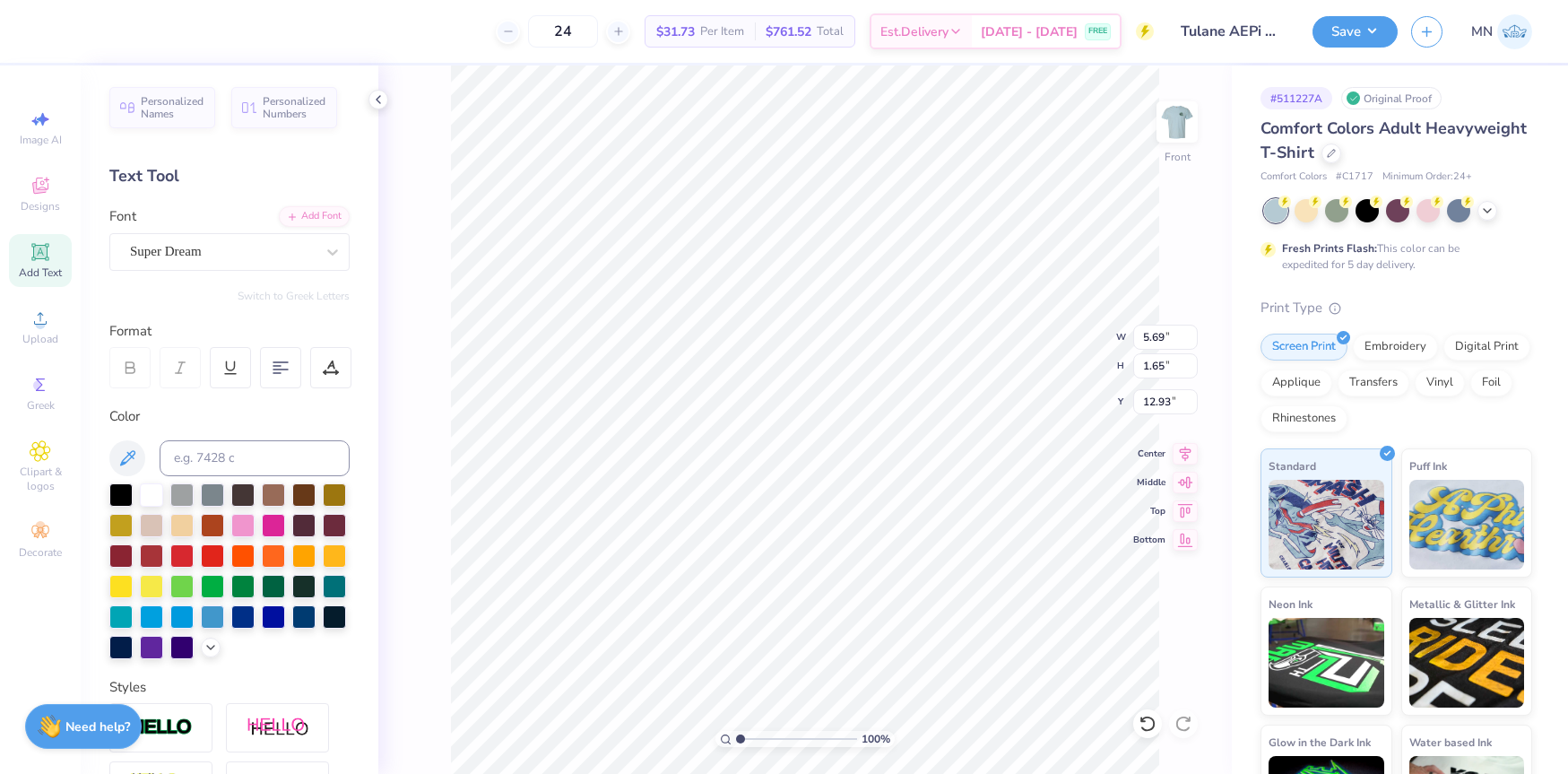
click at [322, 205] on div "Personalized Names Personalized Numbers Text Tool Add Font Font Super Dream Swi…" at bounding box center [229, 419] width 298 height 708
click at [322, 214] on div "Add Font" at bounding box center [314, 215] width 71 height 21
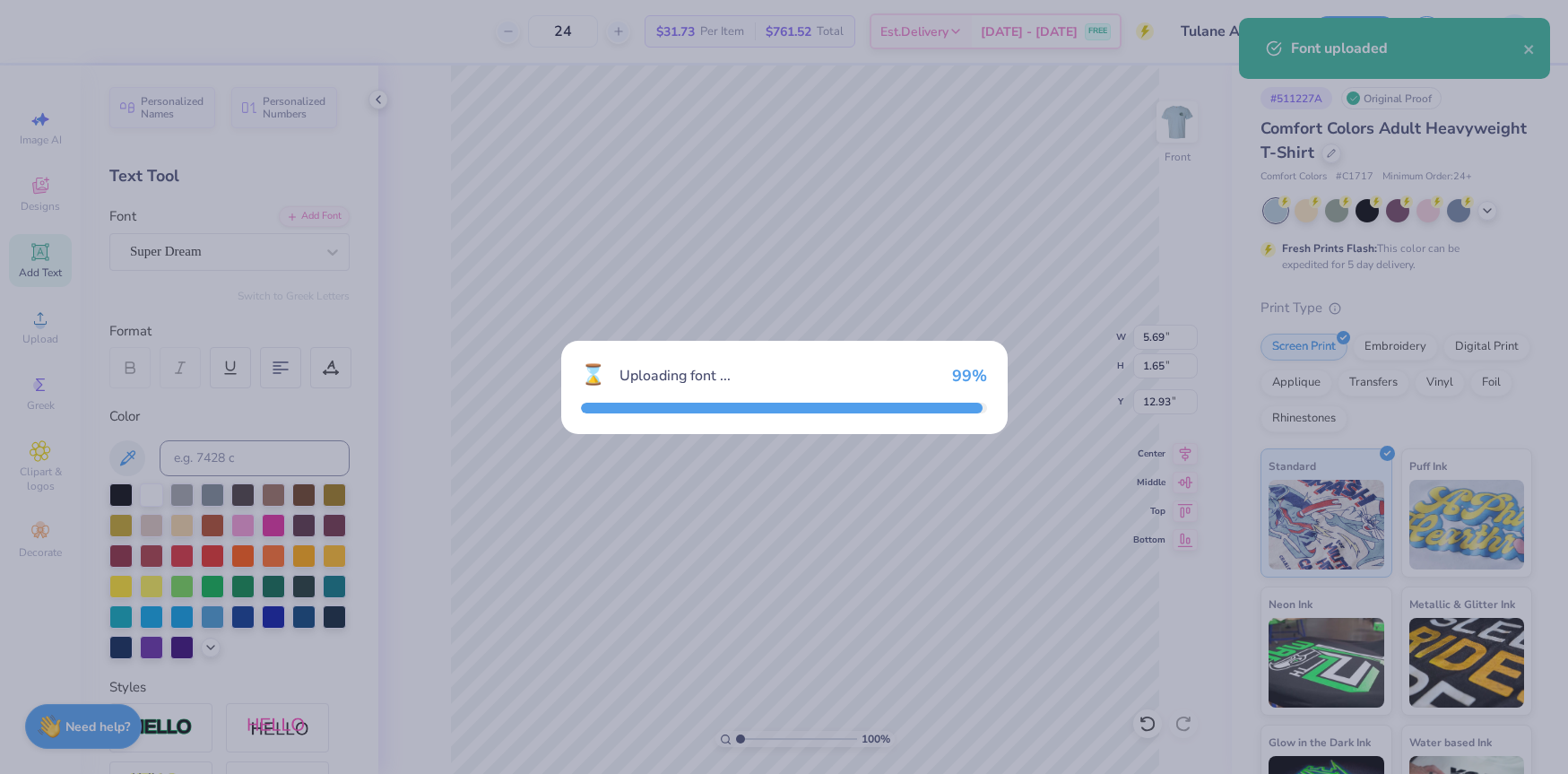
type input "4.47"
type input "1.52"
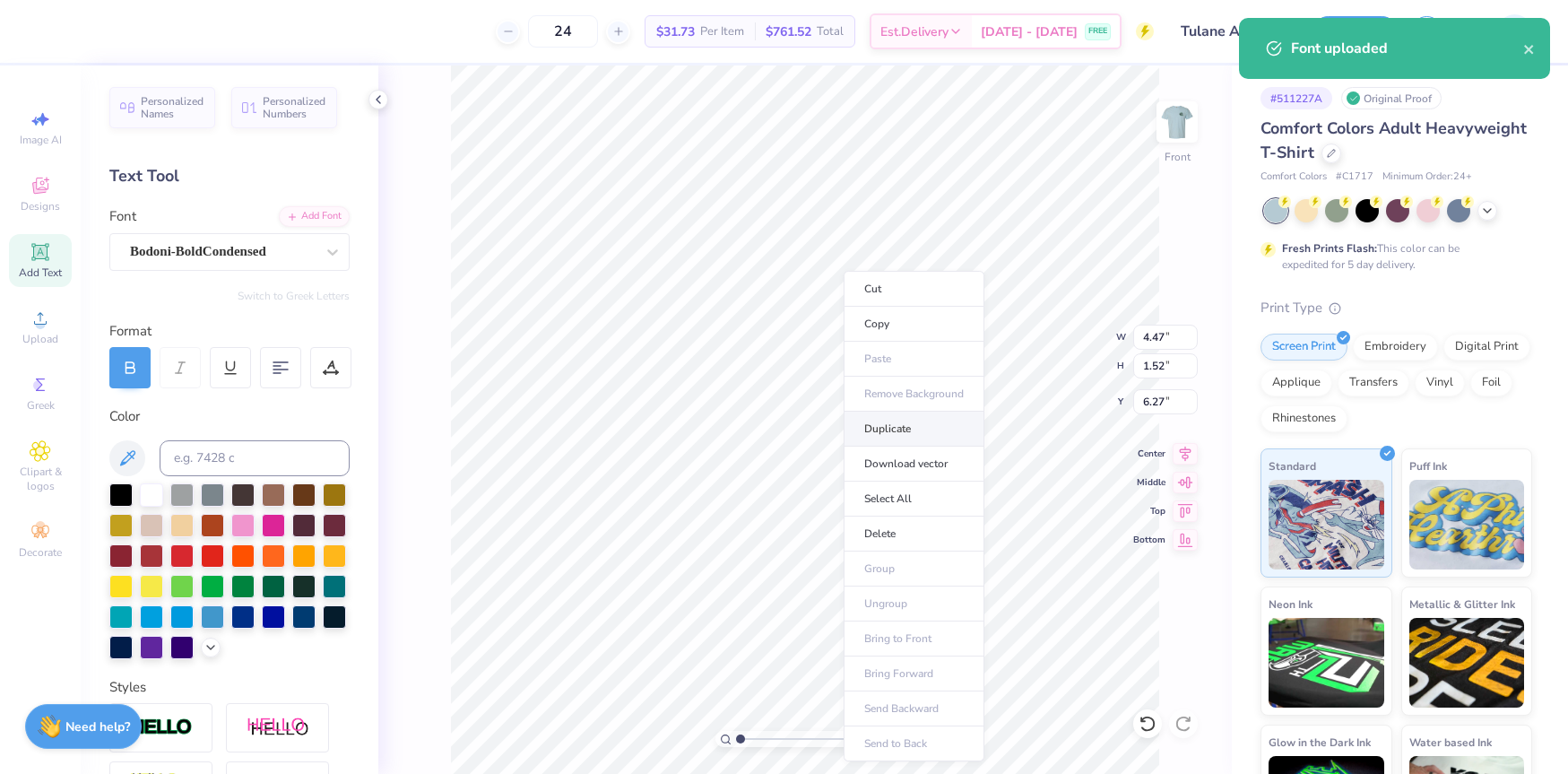
click at [877, 428] on li "Duplicate" at bounding box center [914, 429] width 141 height 35
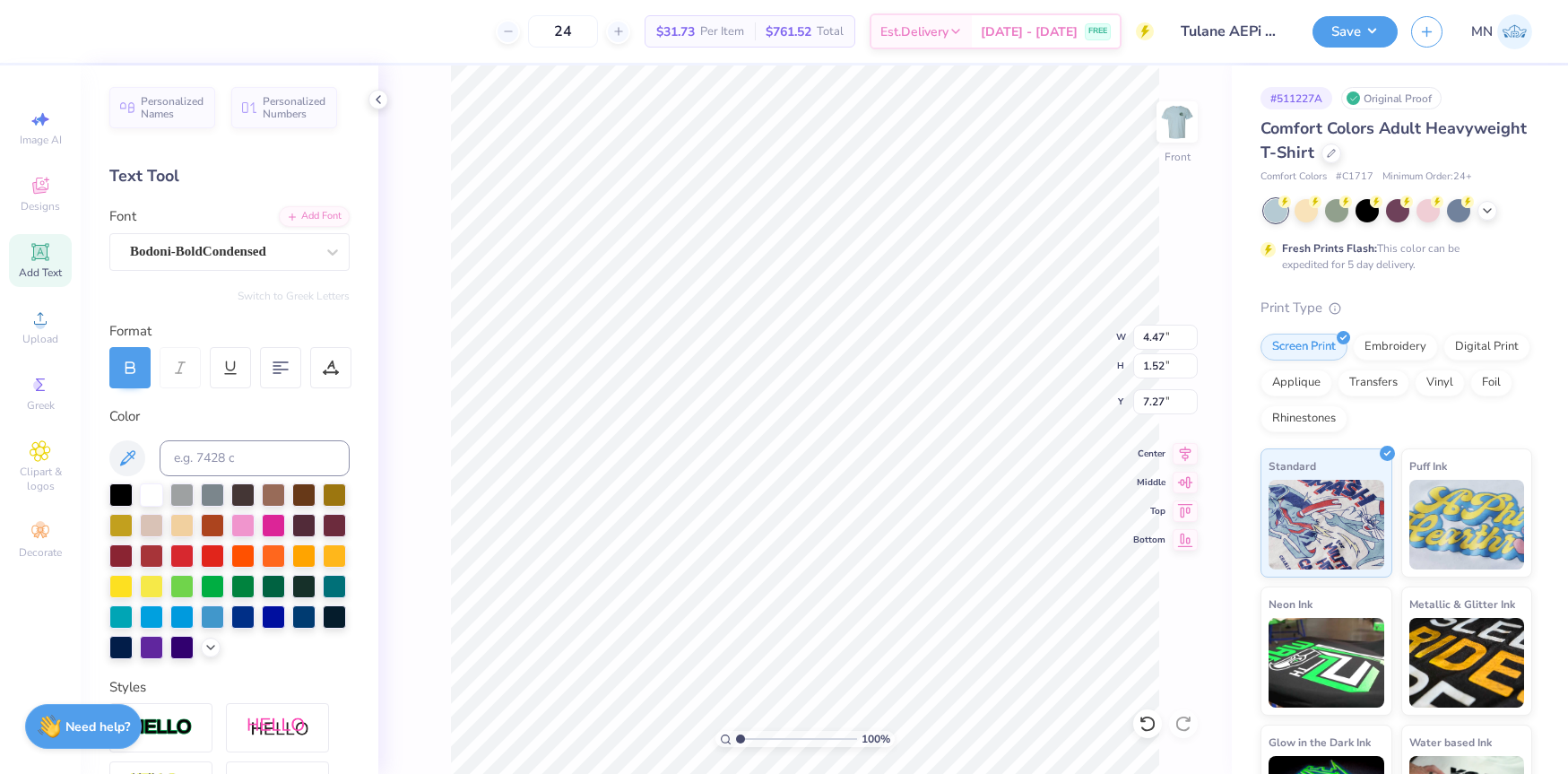
type input "16.85"
drag, startPoint x: 301, startPoint y: 202, endPoint x: 309, endPoint y: 217, distance: 17.0
click at [302, 204] on div "Personalized Names Personalized Numbers Text Tool Add Font Font Bodoni-BoldCond…" at bounding box center [229, 419] width 298 height 708
click at [309, 217] on div "Add Font" at bounding box center [314, 215] width 71 height 21
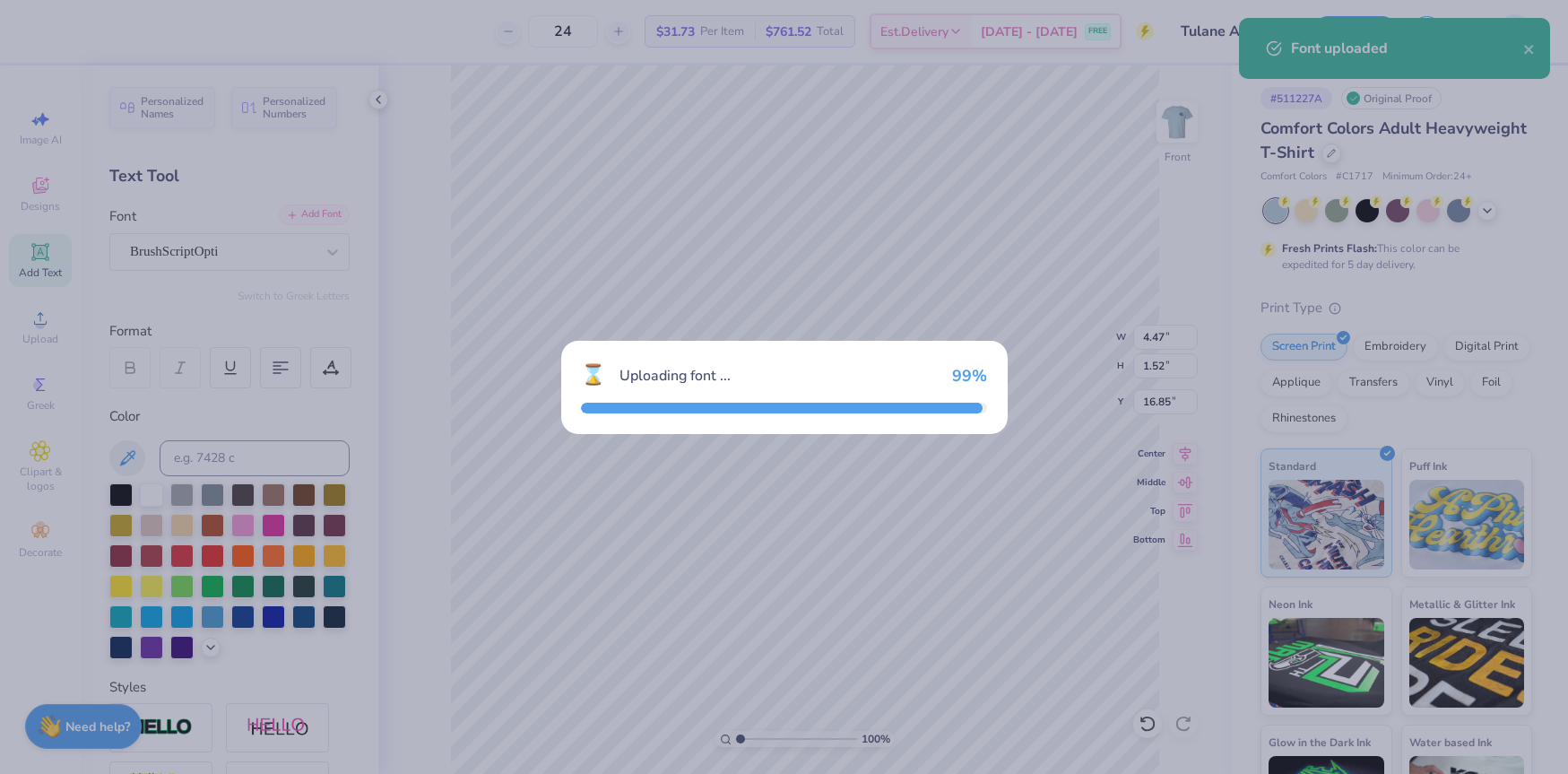
type input "5.43"
type input "1.87"
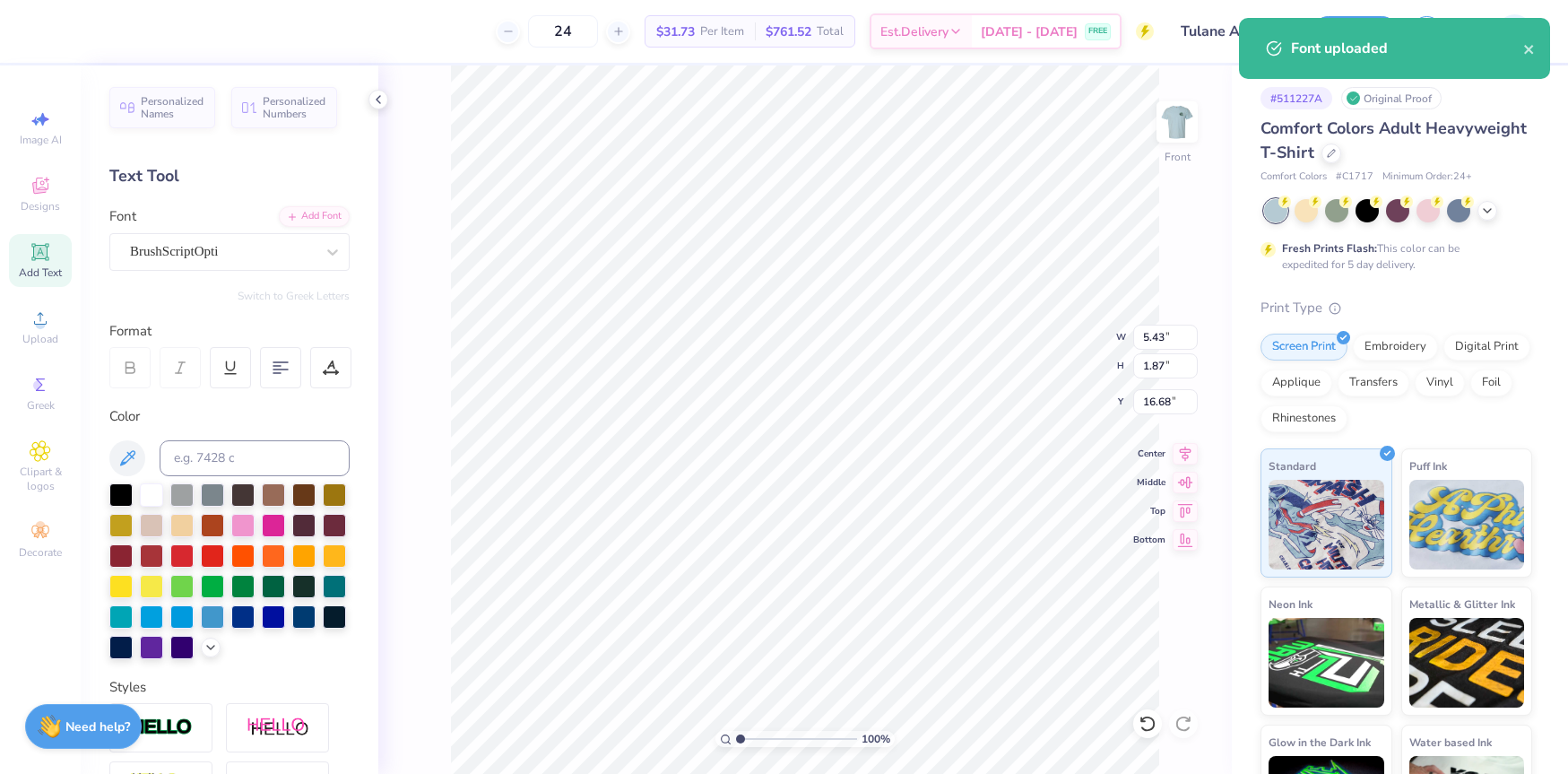
type input "17.15"
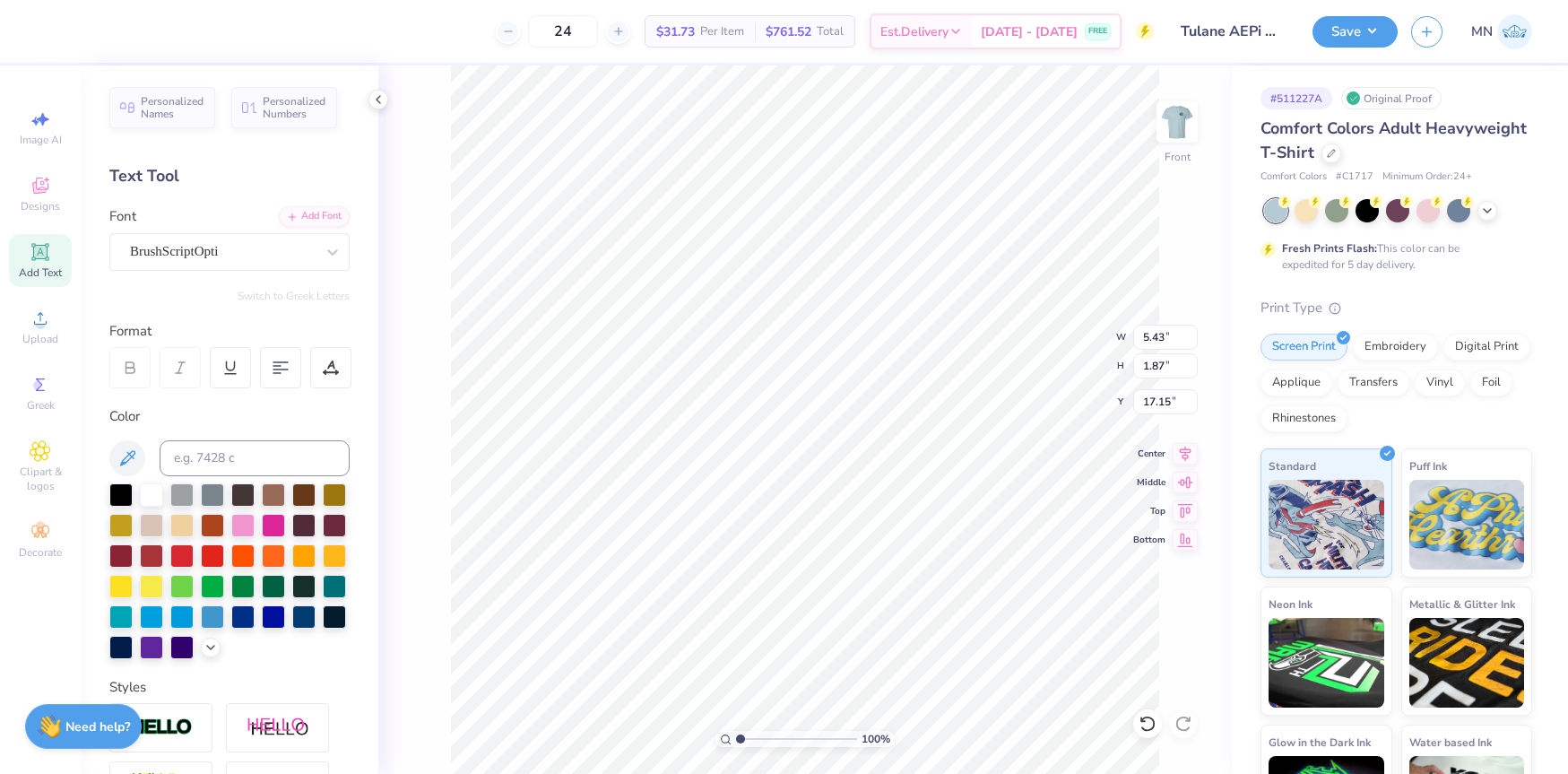
scroll to position [0, 6]
type textarea "Wave Weekend 2025"
type input "8.28"
type input "0.76"
type input "17.99"
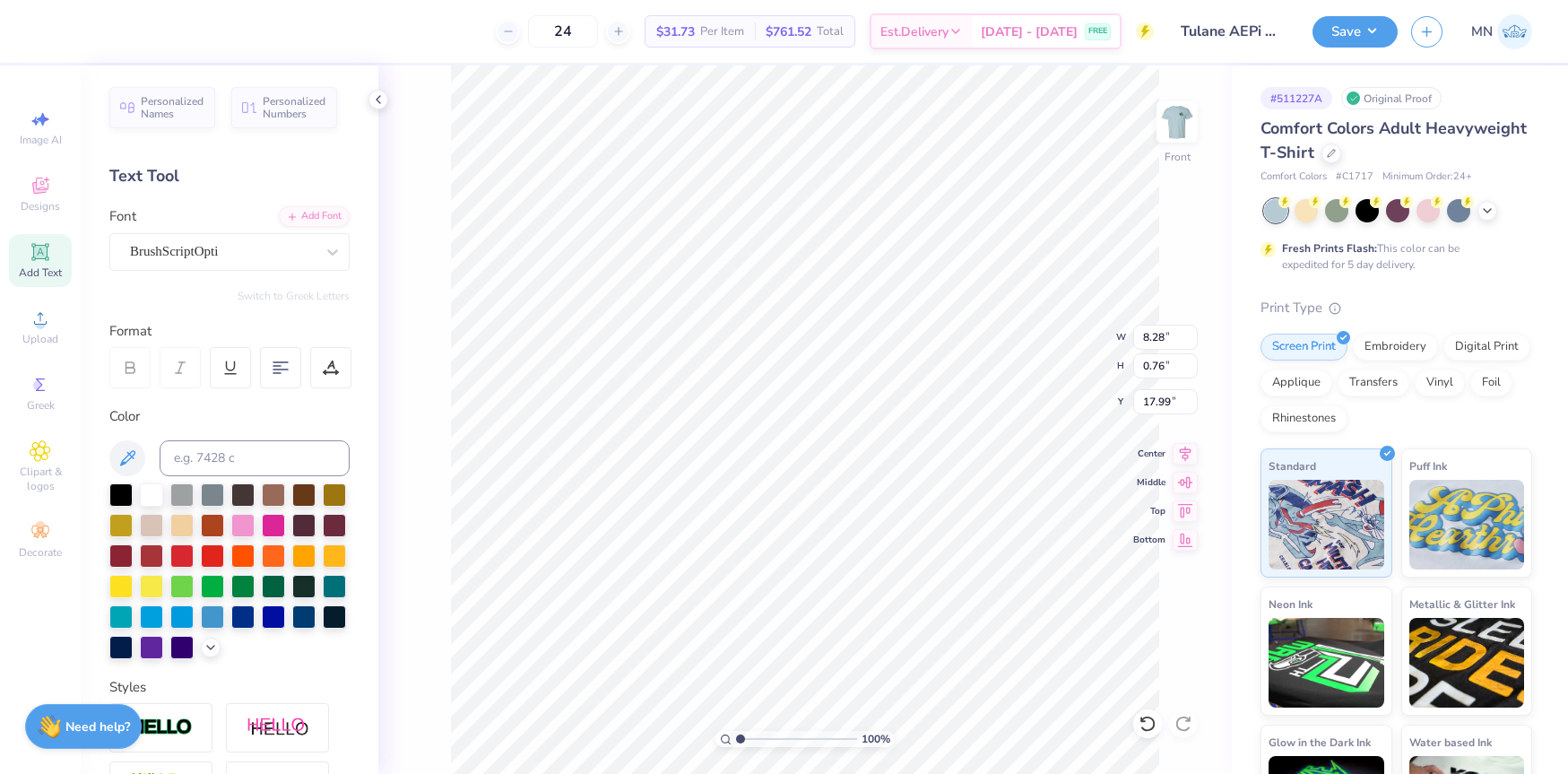
type input "4.47"
type input "1.52"
type input "2.24"
click at [24, 330] on div "Upload" at bounding box center [40, 327] width 63 height 53
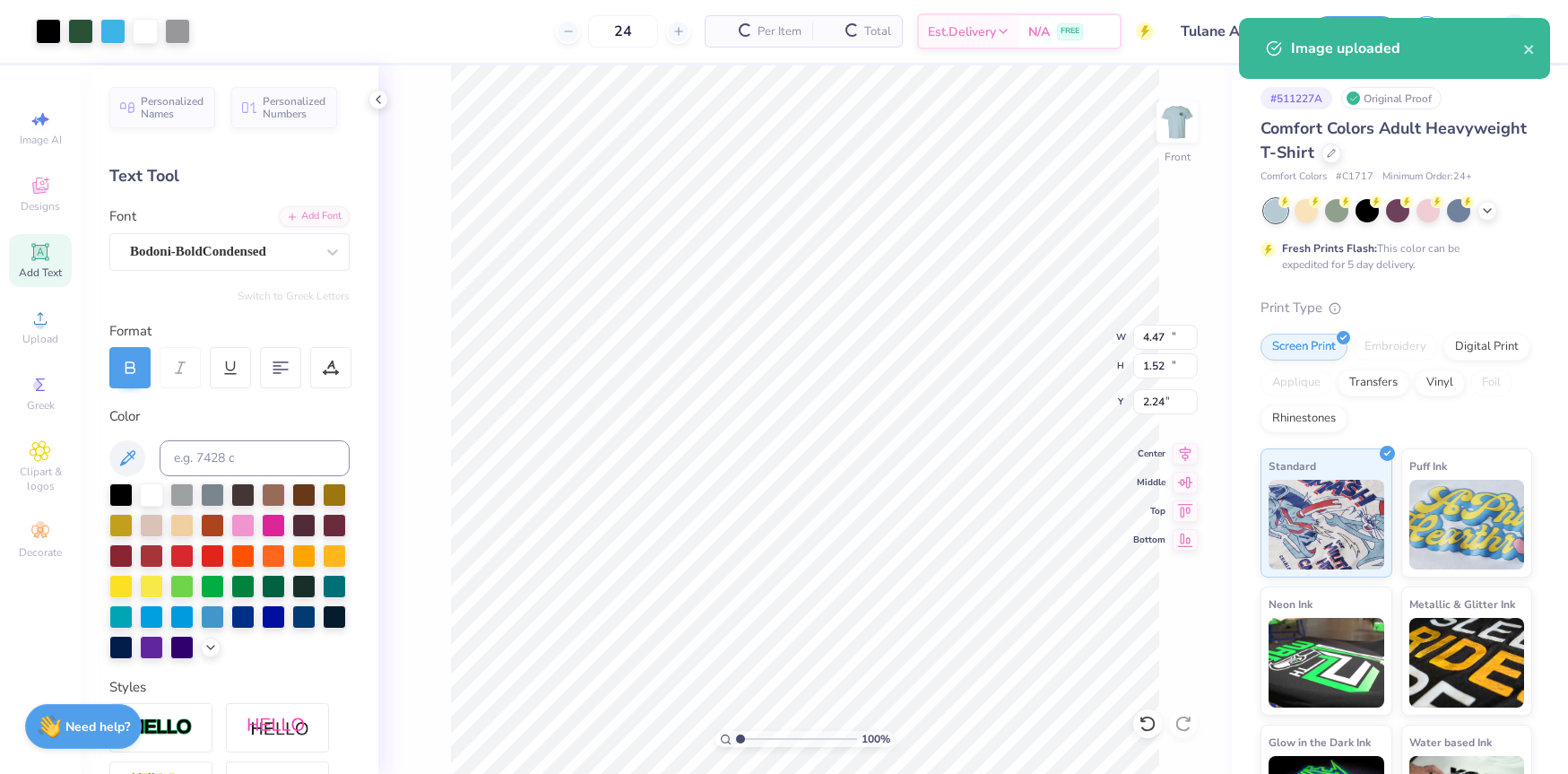
type input "14.53"
type input "10.86"
type input "8.32"
click at [1168, 337] on input "14.53" at bounding box center [1165, 337] width 65 height 25
type input "12.00"
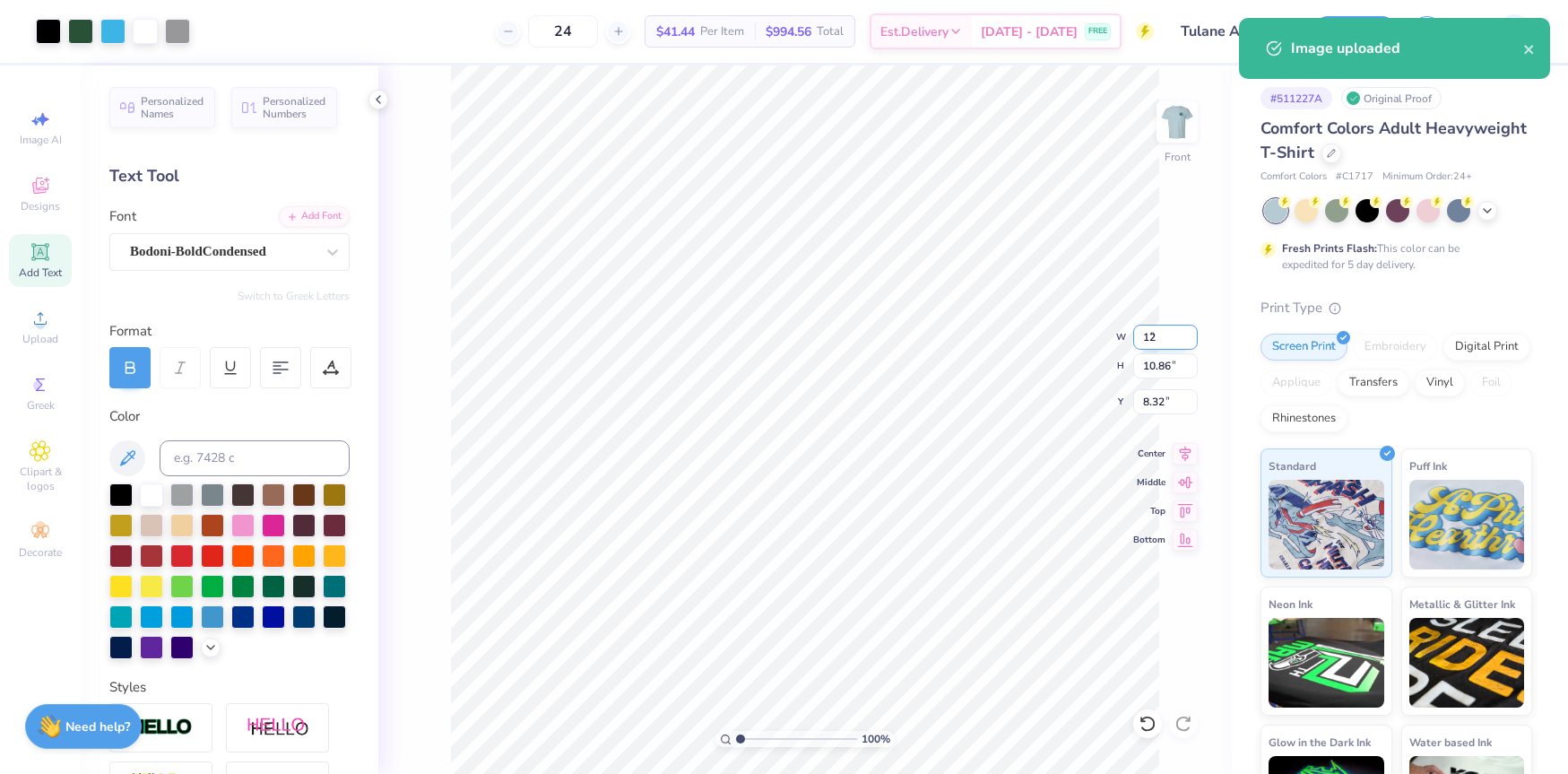
type input "8.97"
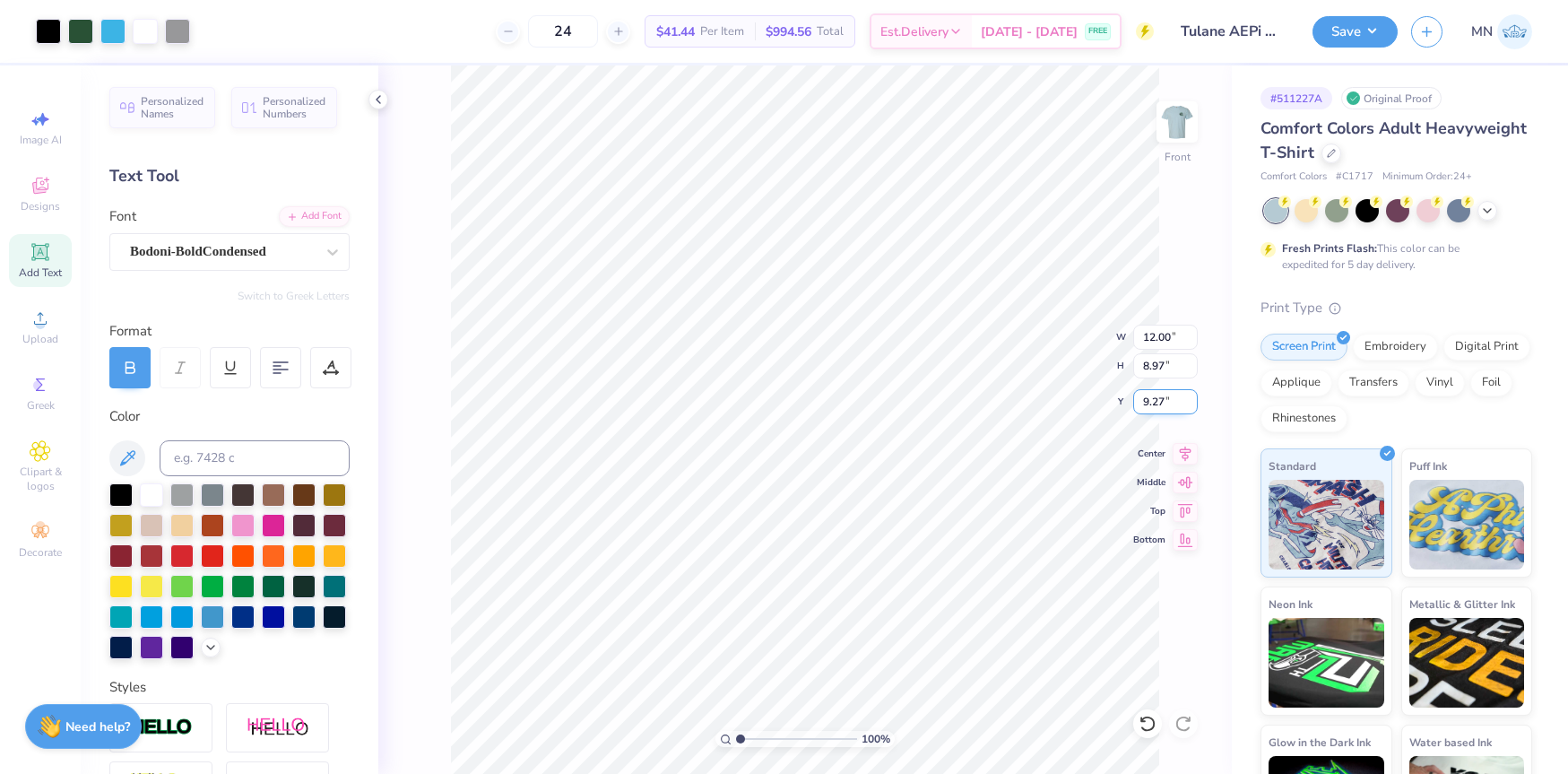
click at [1163, 408] on input "9.27" at bounding box center [1165, 402] width 65 height 25
type input "3.00"
type input "4.47"
type input "1.52"
type input "2.24"
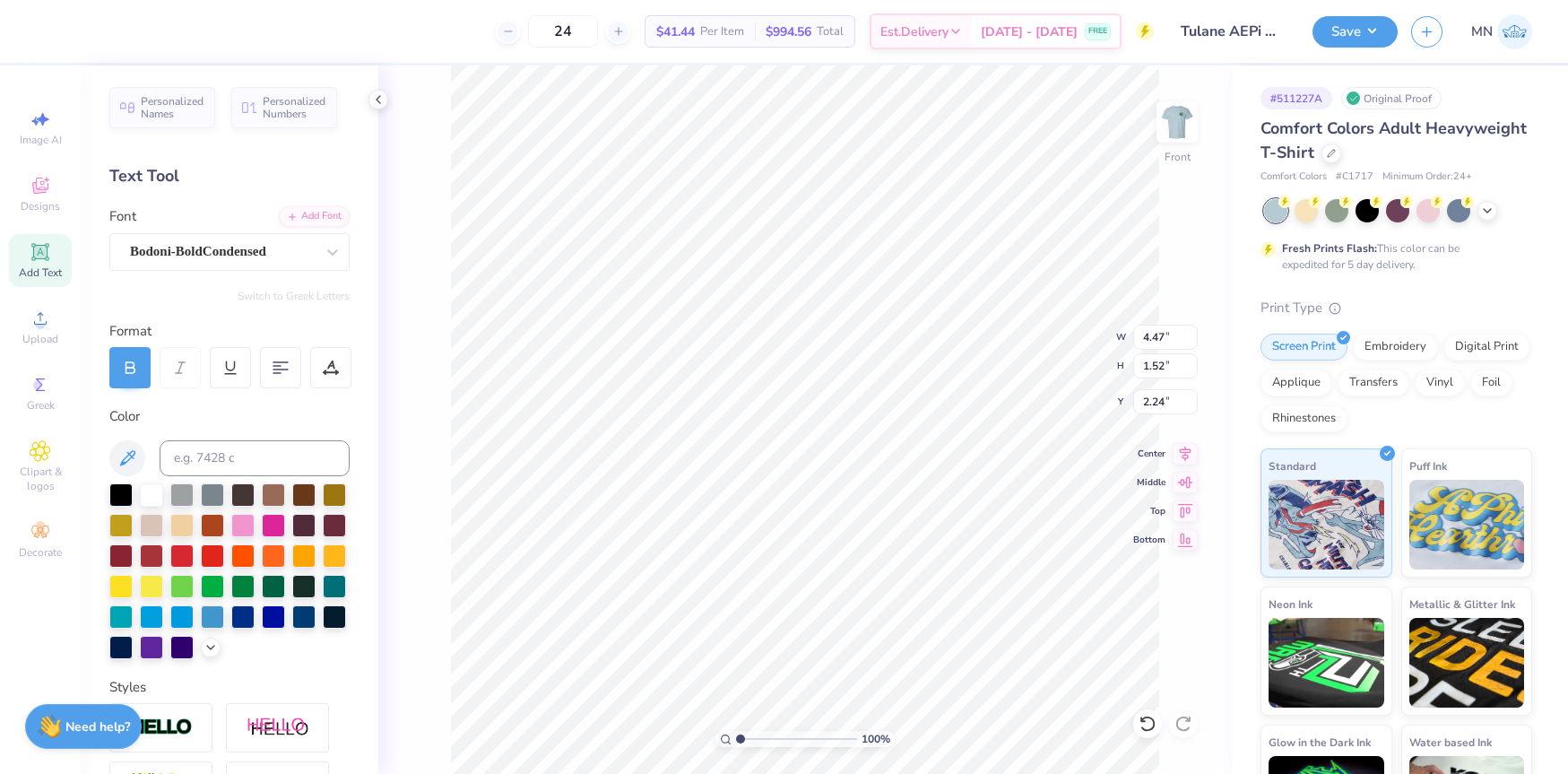
type textarea "ALPHA EPSILON PI"
type input "12.00"
type input "8.97"
type input "4.44"
type input "14.53"
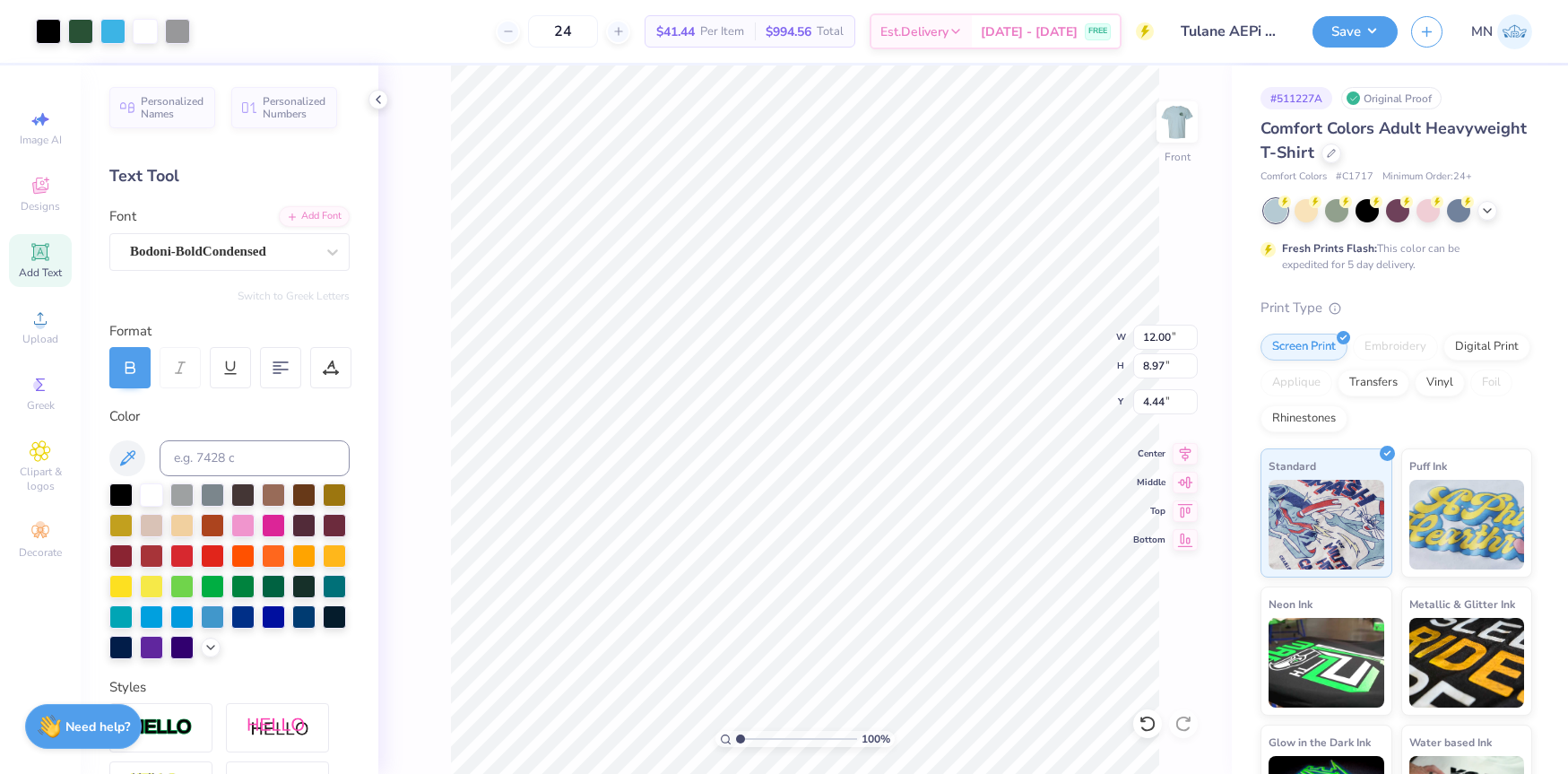
type input "1.45"
type input "2.28"
click at [307, 463] on input at bounding box center [255, 457] width 190 height 36
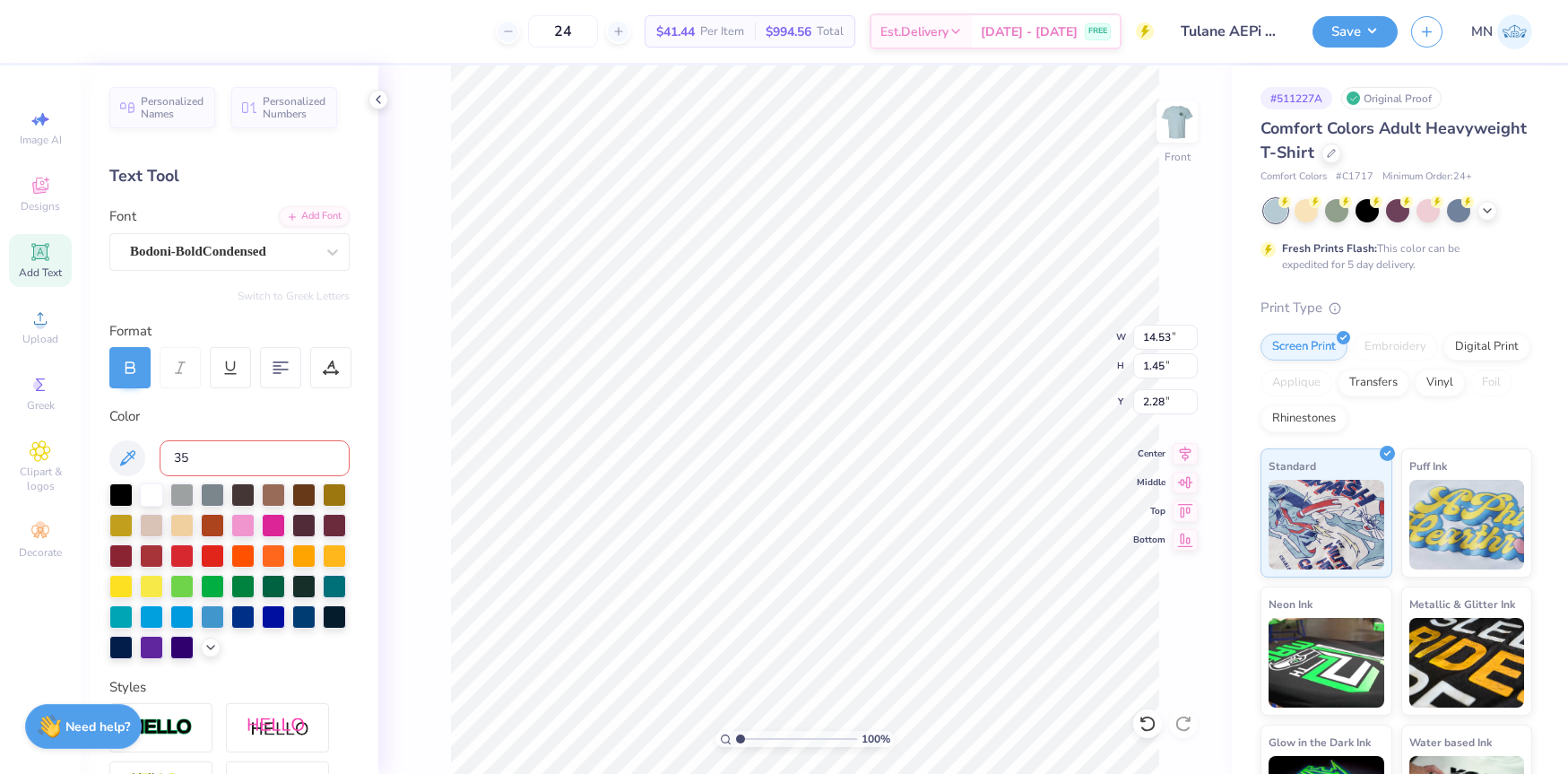
type input "350"
click at [1151, 335] on input "14.53" at bounding box center [1165, 337] width 65 height 25
type input "10.00"
type input "1.00"
type input "3.25"
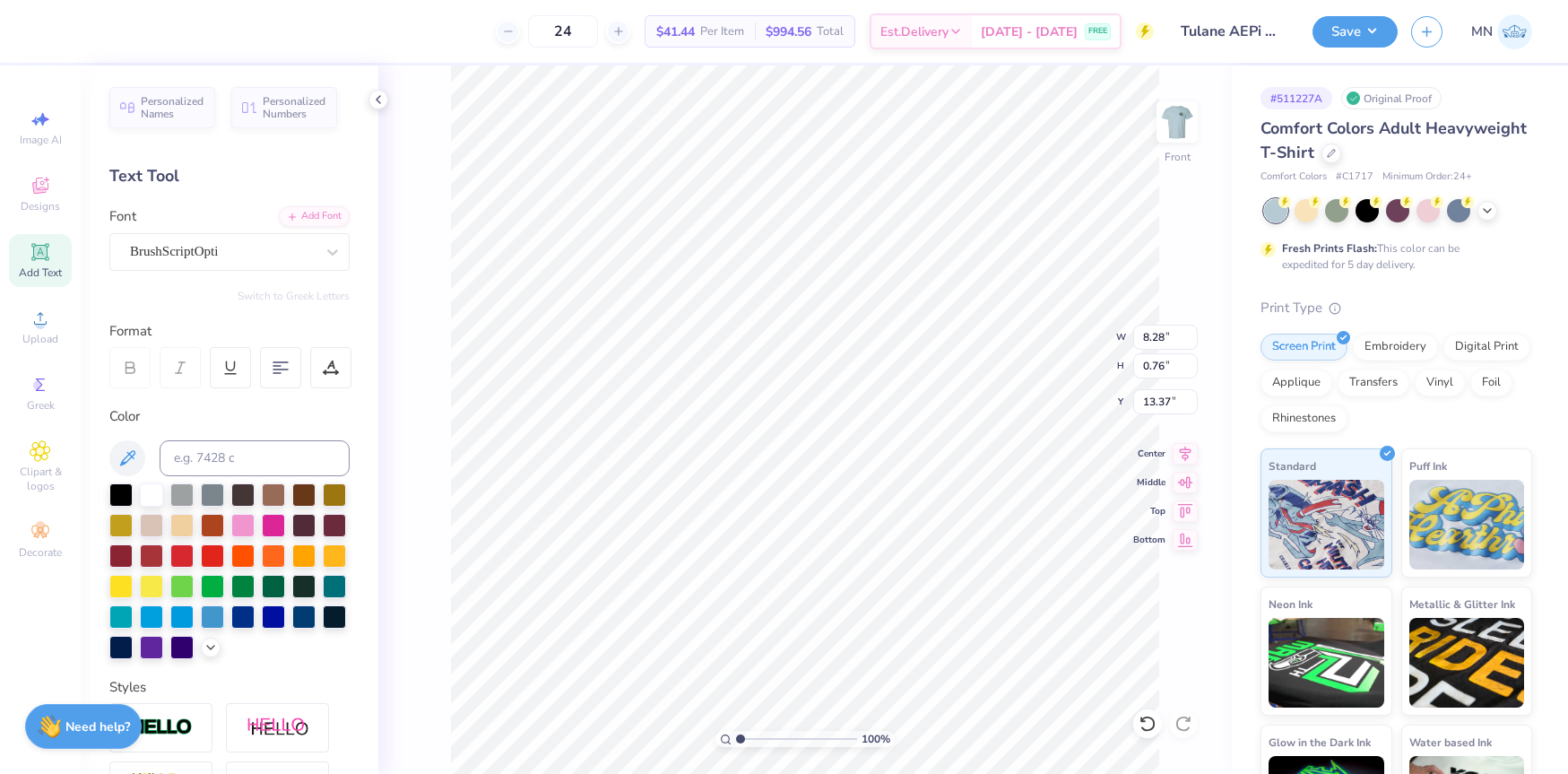
type input "13.37"
click at [277, 445] on input at bounding box center [255, 458] width 190 height 36
type input "350"
click at [1143, 340] on input "8.28" at bounding box center [1165, 337] width 65 height 25
type input "10.00"
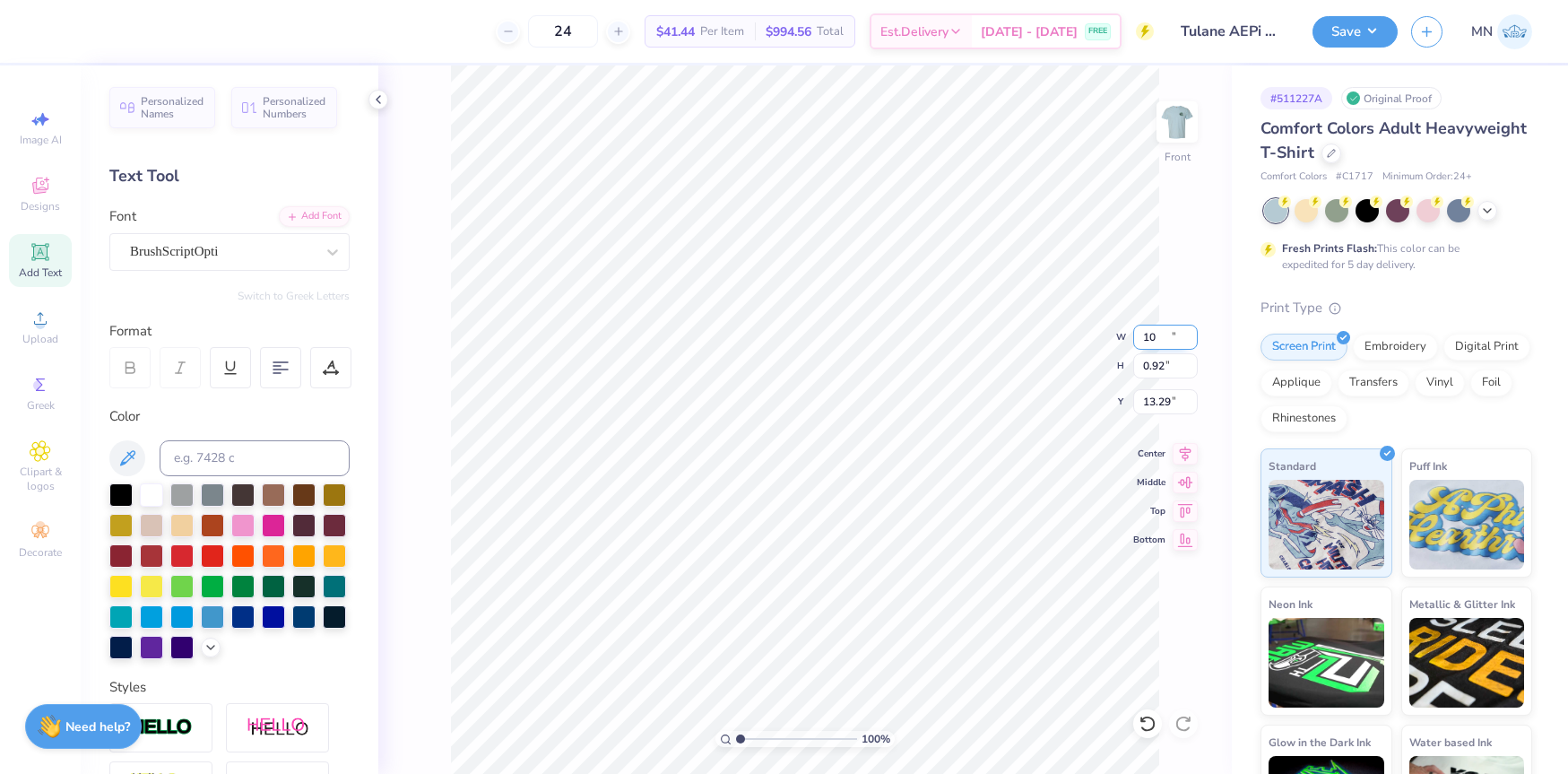
type input "0.92"
type input "13.29"
click at [922, 651] on li "Bring to Front" at bounding box center [941, 647] width 141 height 35
type input "1"
click at [736, 726] on div "100 %" at bounding box center [804, 419] width 708 height 708
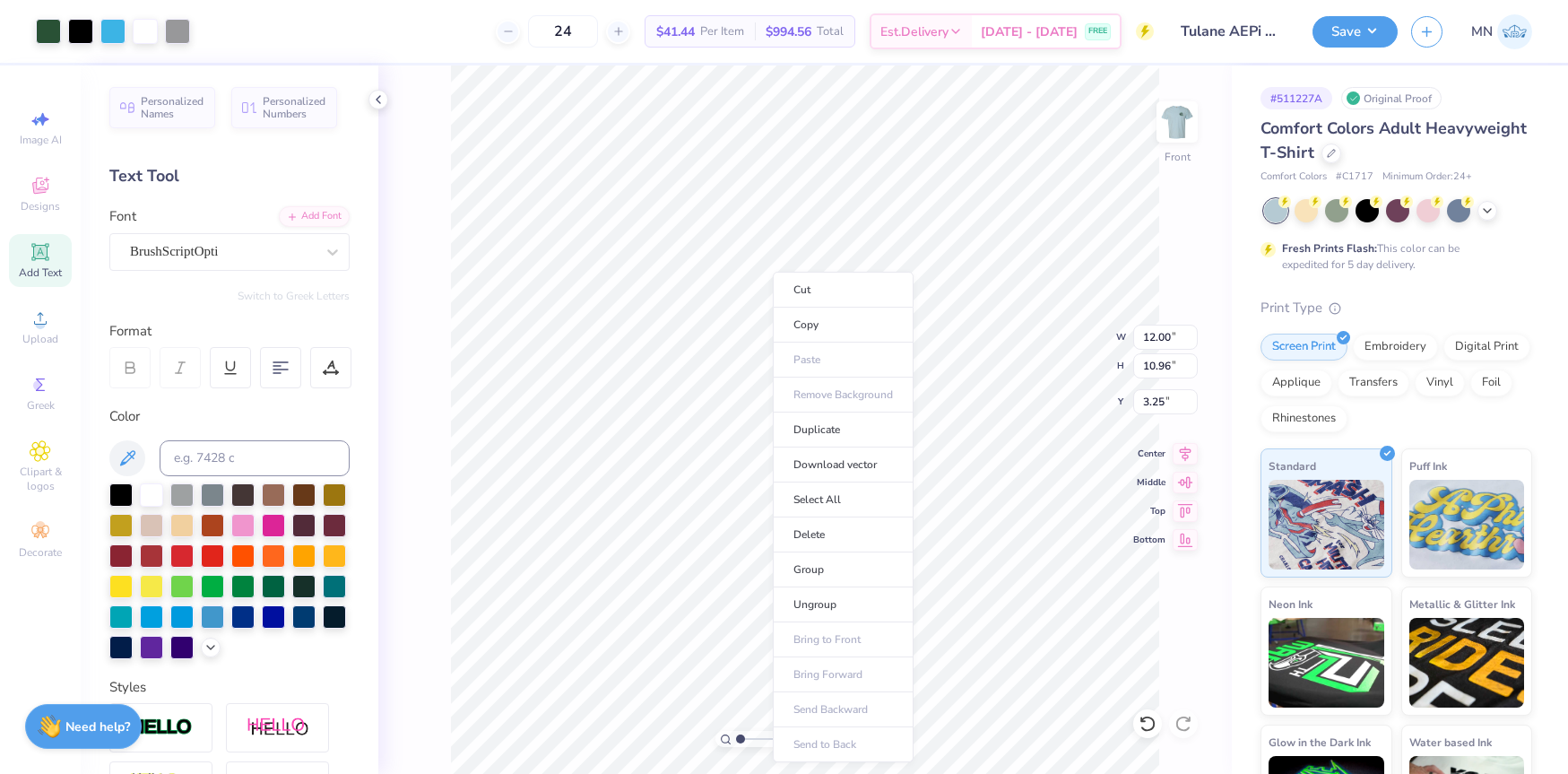
drag, startPoint x: 747, startPoint y: 739, endPoint x: 736, endPoint y: 726, distance: 17.0
click at [827, 559] on li "Group" at bounding box center [843, 570] width 141 height 35
click at [1159, 404] on input "3.25" at bounding box center [1165, 402] width 65 height 25
click at [1156, 402] on input "3.25" at bounding box center [1165, 402] width 65 height 25
type input "3.00"
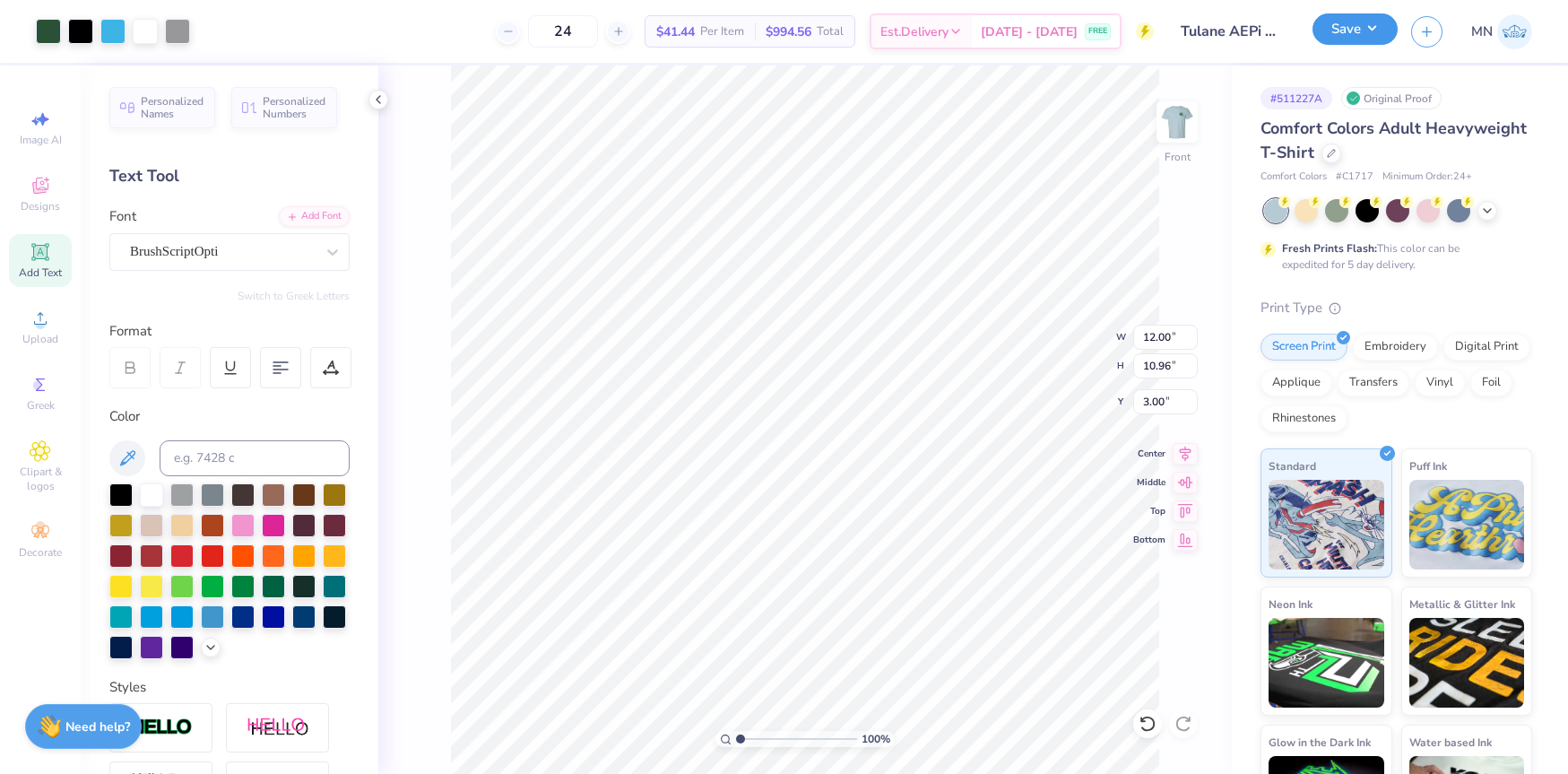
click at [1357, 16] on button "Save" at bounding box center [1354, 29] width 85 height 31
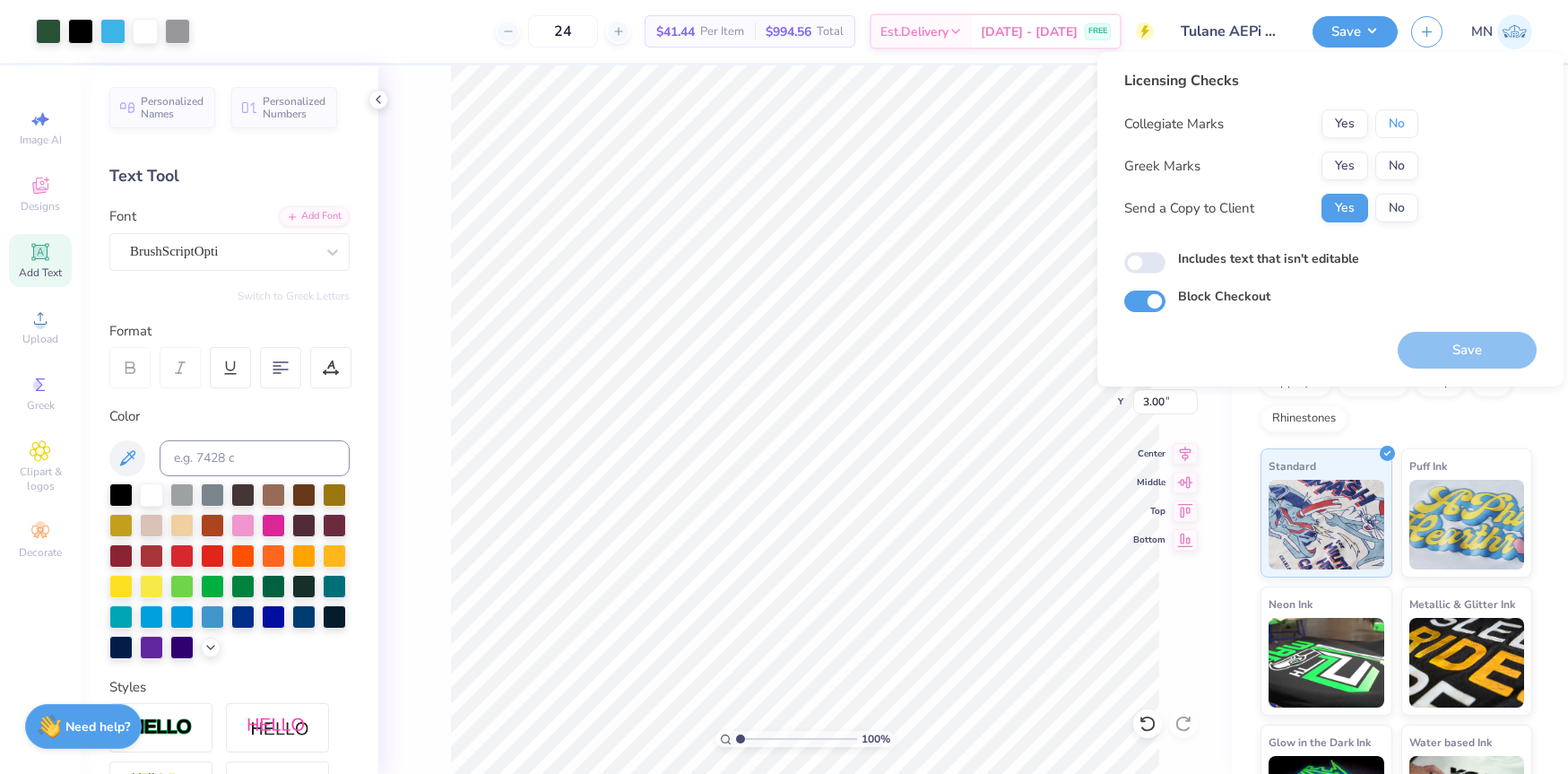
drag, startPoint x: 1394, startPoint y: 123, endPoint x: 1360, endPoint y: 147, distance: 41.6
click at [1388, 128] on button "No" at bounding box center [1397, 123] width 43 height 28
click at [1344, 162] on button "Yes" at bounding box center [1345, 166] width 47 height 28
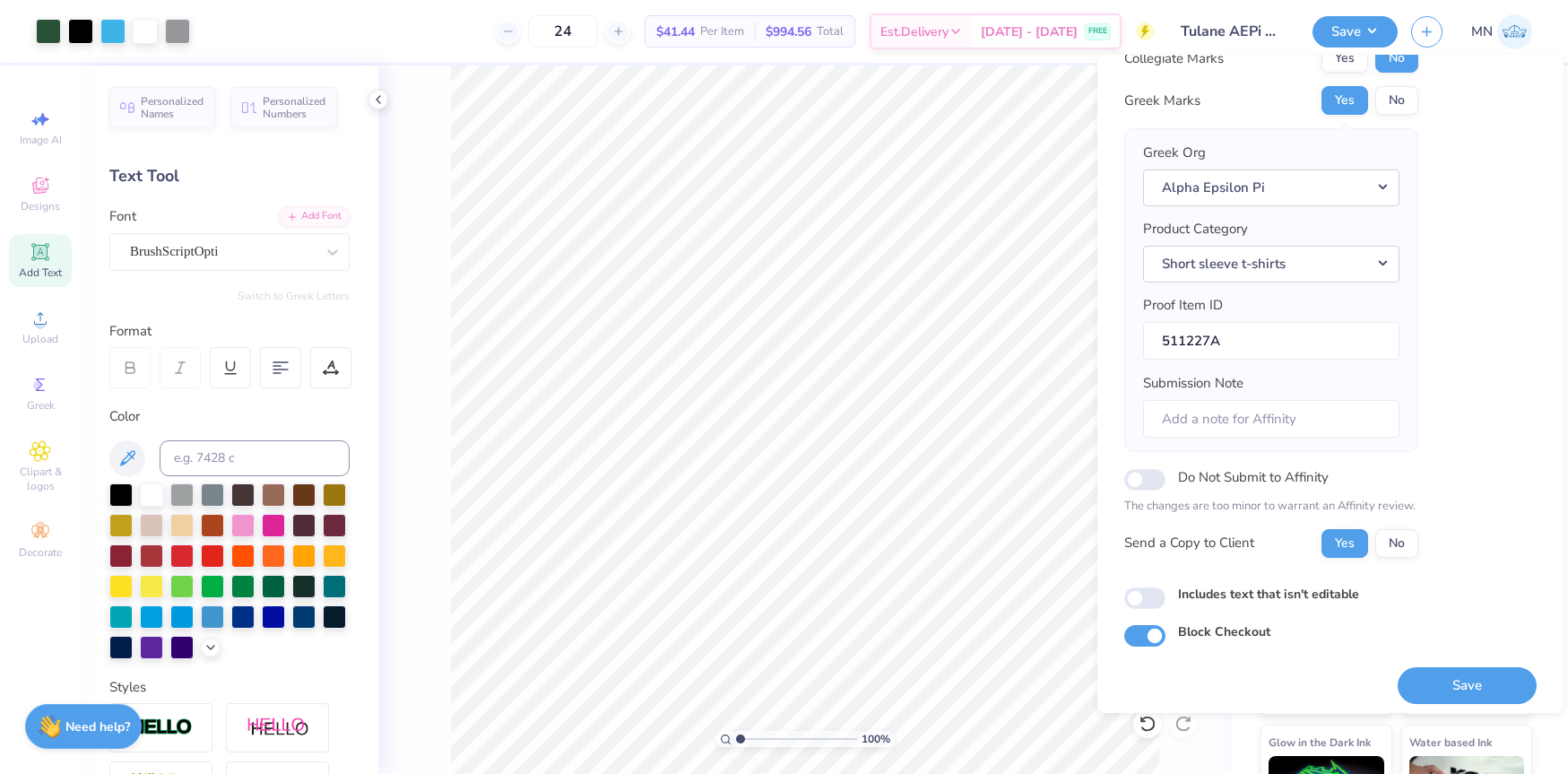
scroll to position [76, 0]
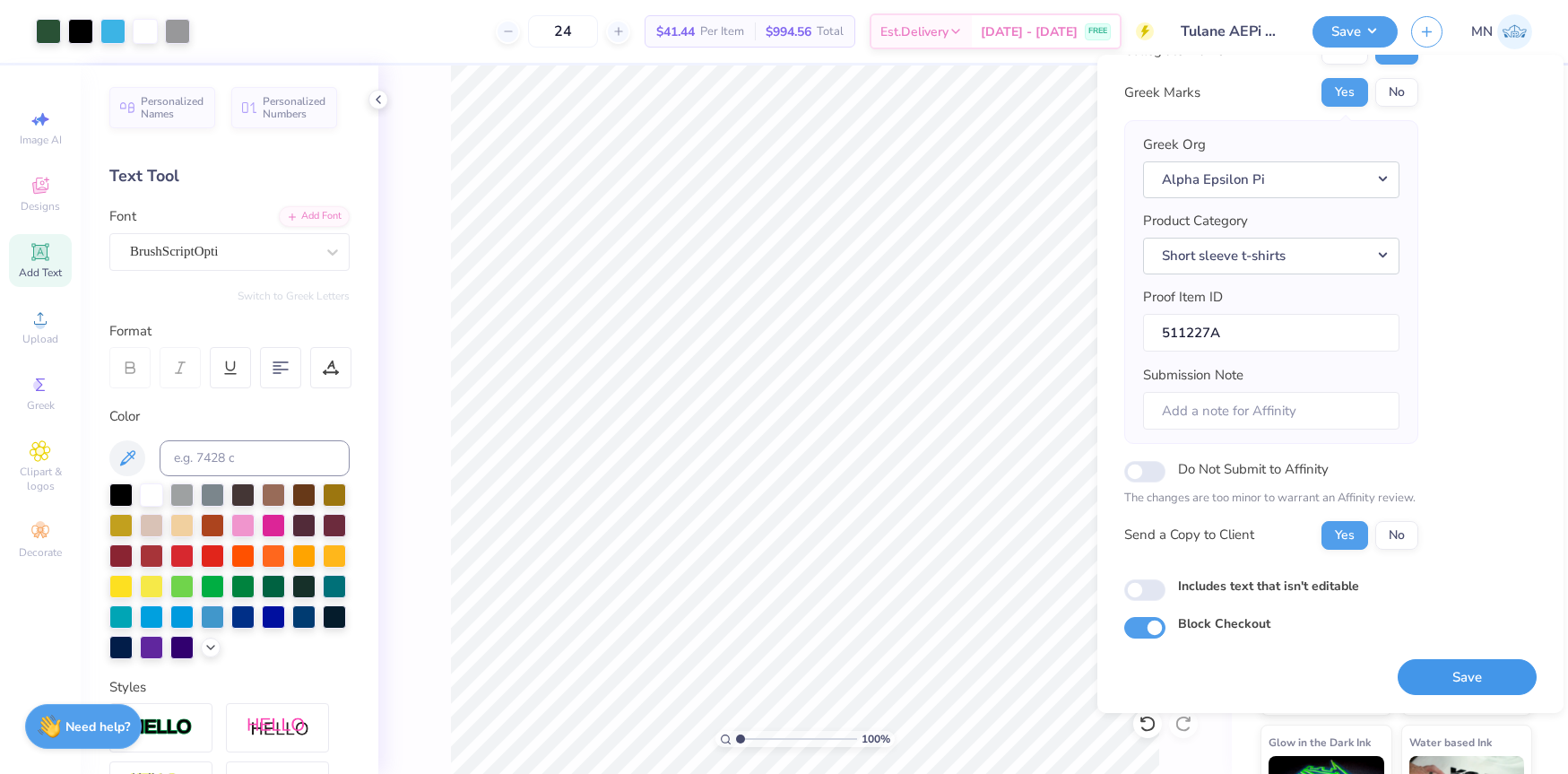
click at [1419, 663] on button "Save" at bounding box center [1467, 678] width 139 height 37
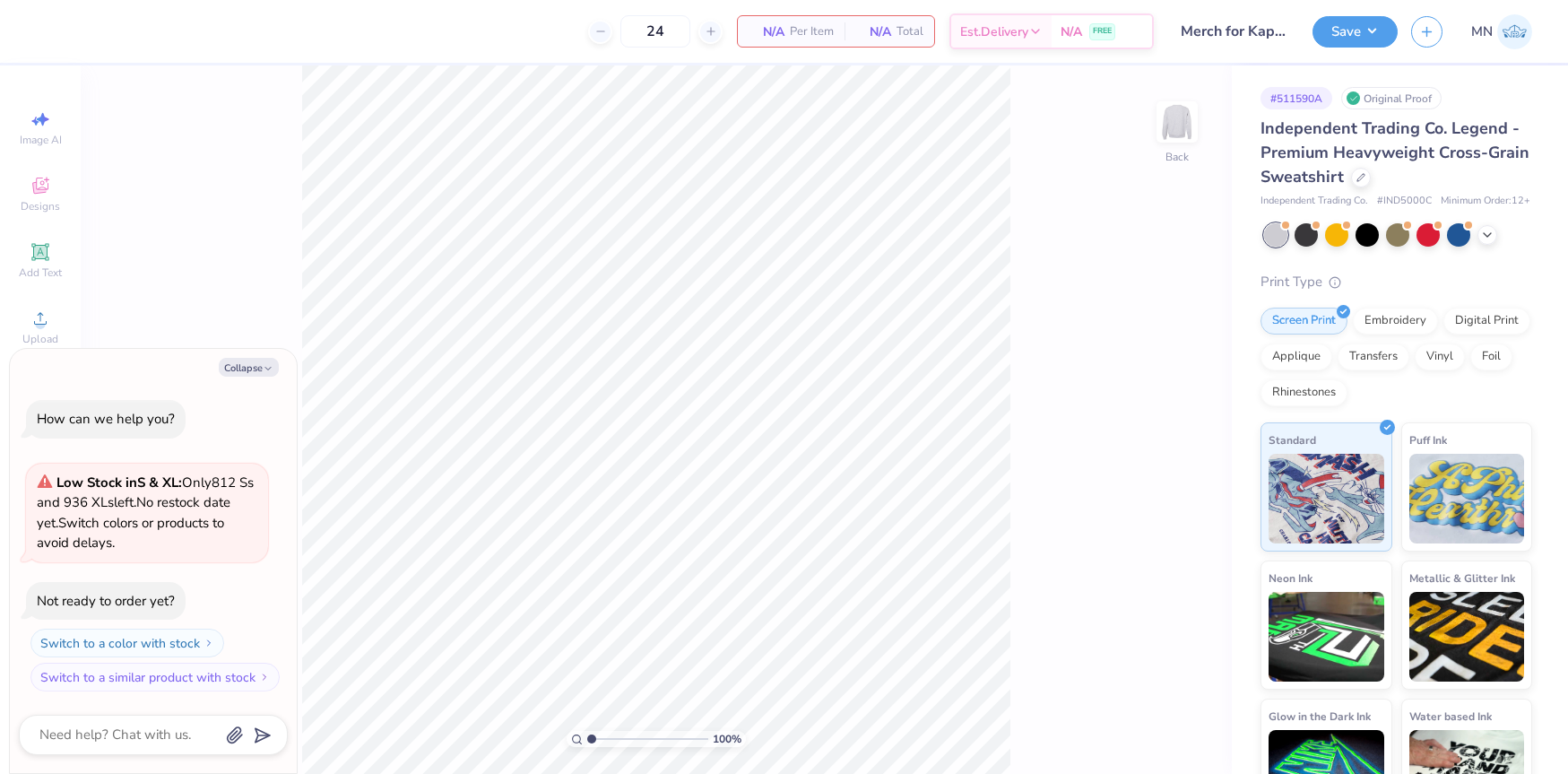
drag, startPoint x: 243, startPoint y: 366, endPoint x: 291, endPoint y: 352, distance: 50.0
click at [244, 365] on button "Collapse" at bounding box center [248, 366] width 60 height 19
type textarea "x"
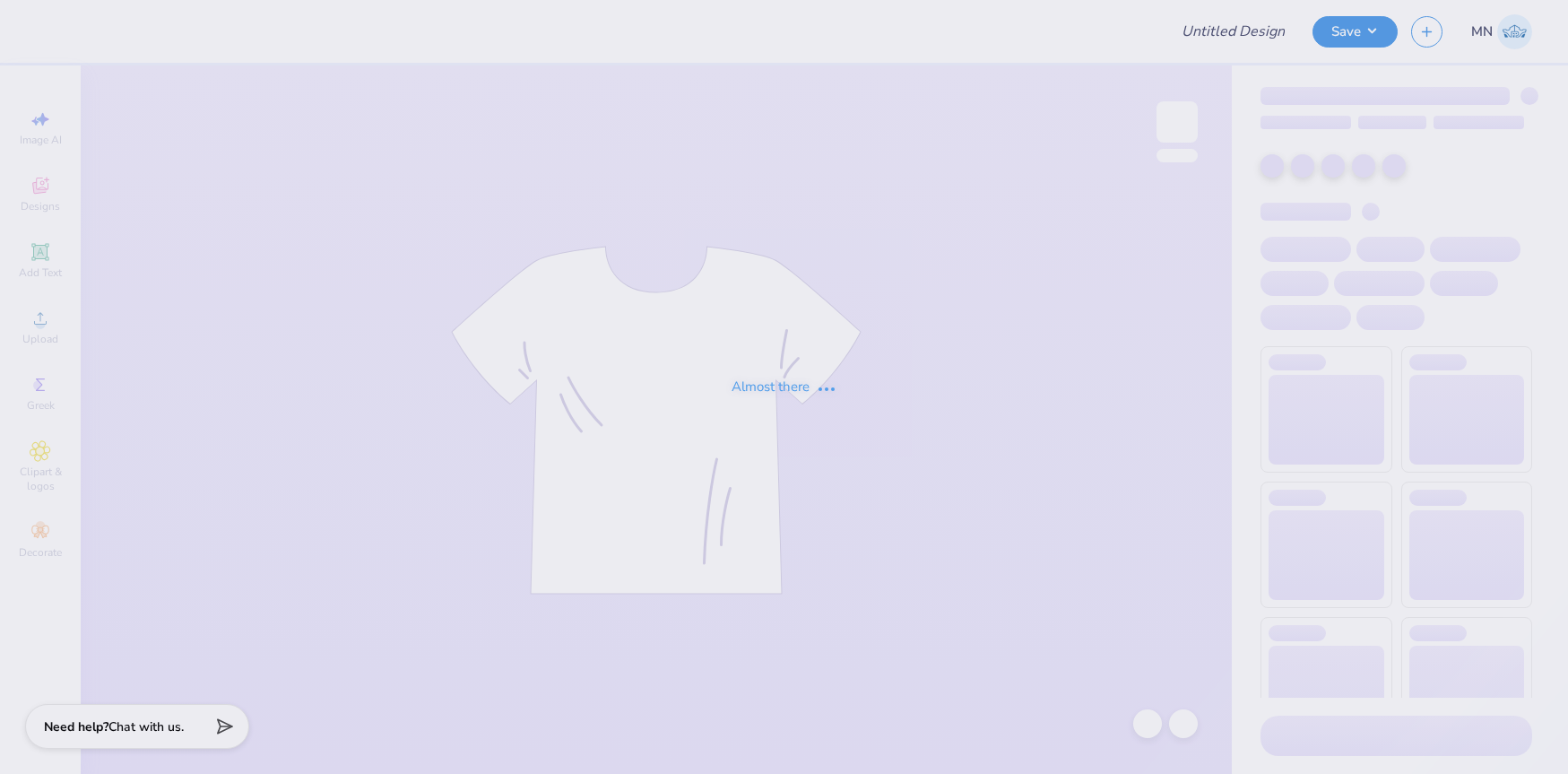
type input "I need to edit it"
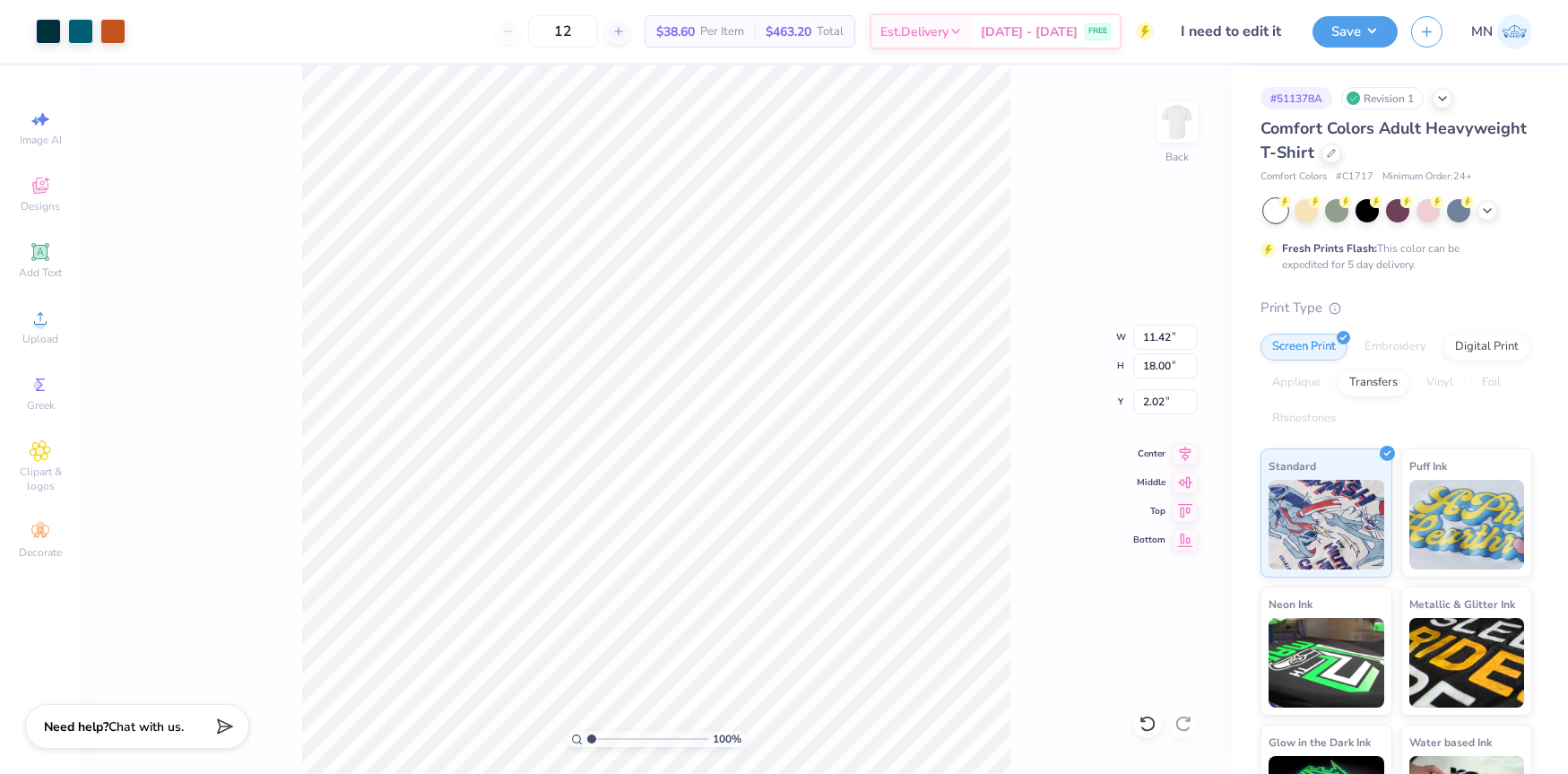
type input "1.86"
type input "3.75"
type input "1.64"
type input "12.15"
type input "17.86"
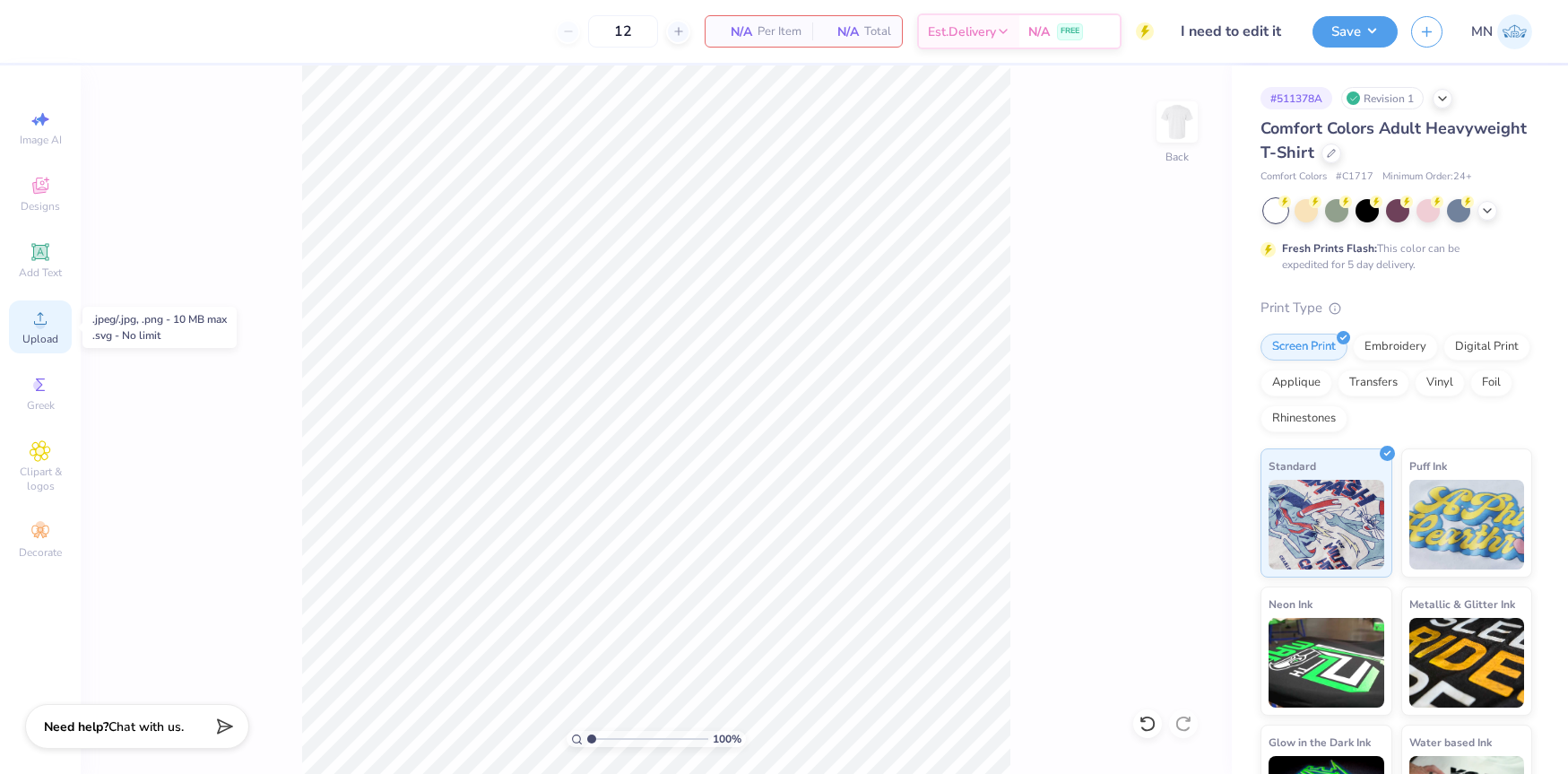
click at [40, 305] on div "Upload" at bounding box center [40, 327] width 63 height 53
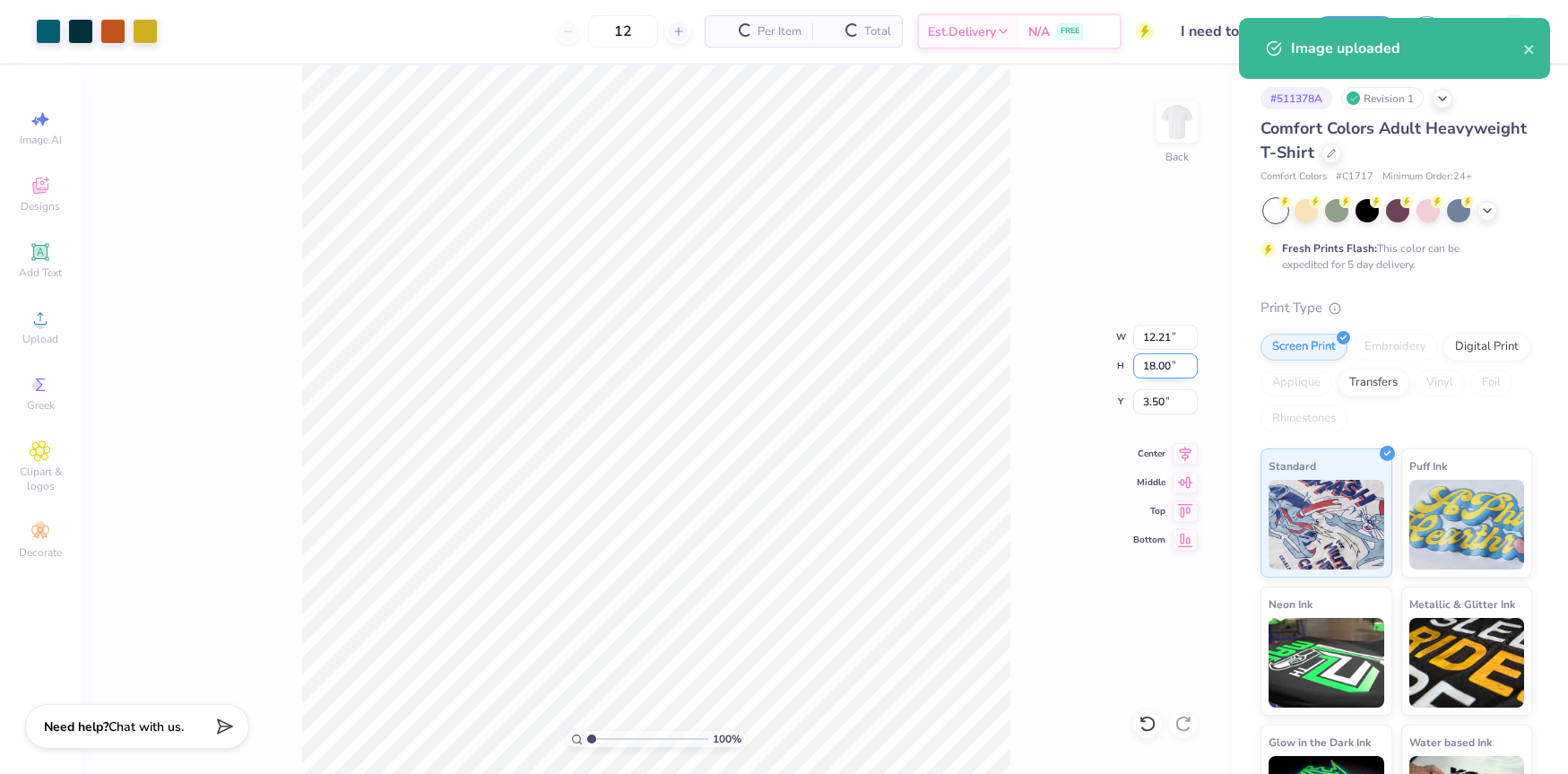
click at [1165, 371] on input "18.00" at bounding box center [1165, 366] width 65 height 25
type input "15"
type input "10.18"
type input "15.00"
click at [1167, 404] on input "5.00" at bounding box center [1165, 402] width 65 height 25
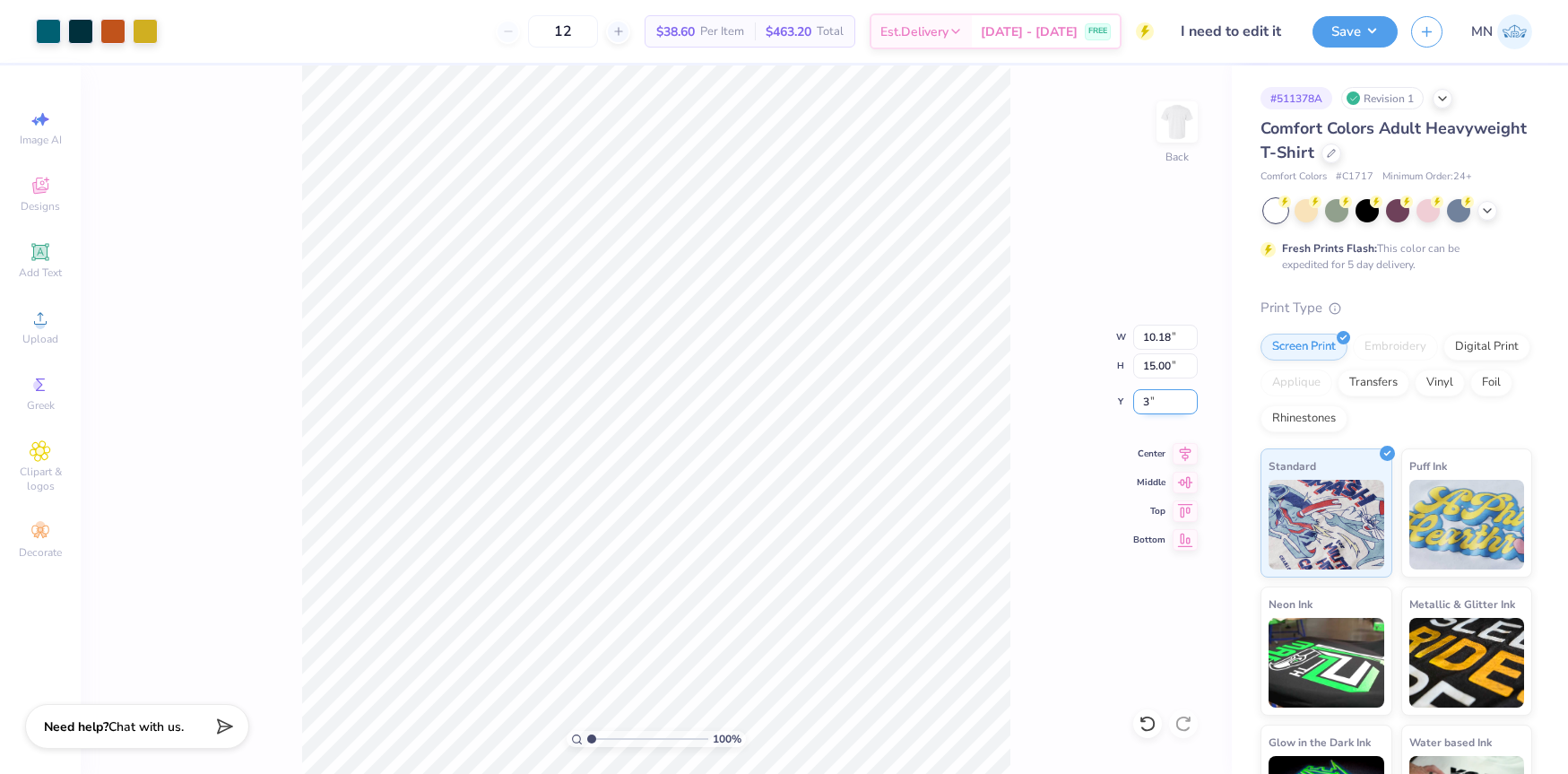
type input "3.00"
click at [1359, 32] on button "Save" at bounding box center [1354, 29] width 85 height 31
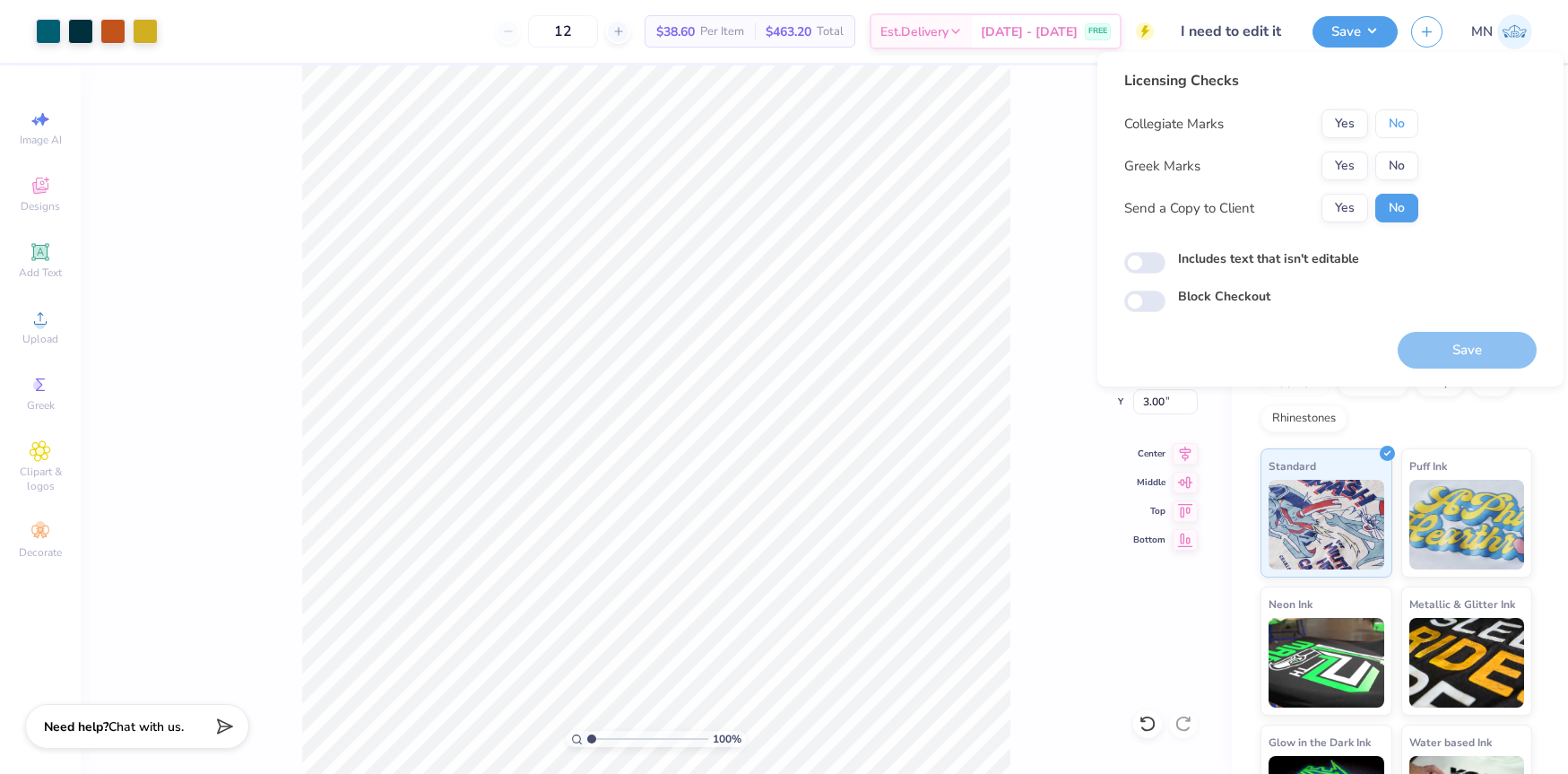
drag, startPoint x: 1405, startPoint y: 121, endPoint x: 1349, endPoint y: 145, distance: 60.9
click at [1398, 121] on button "No" at bounding box center [1397, 123] width 43 height 28
click at [1331, 157] on button "Yes" at bounding box center [1345, 166] width 47 height 28
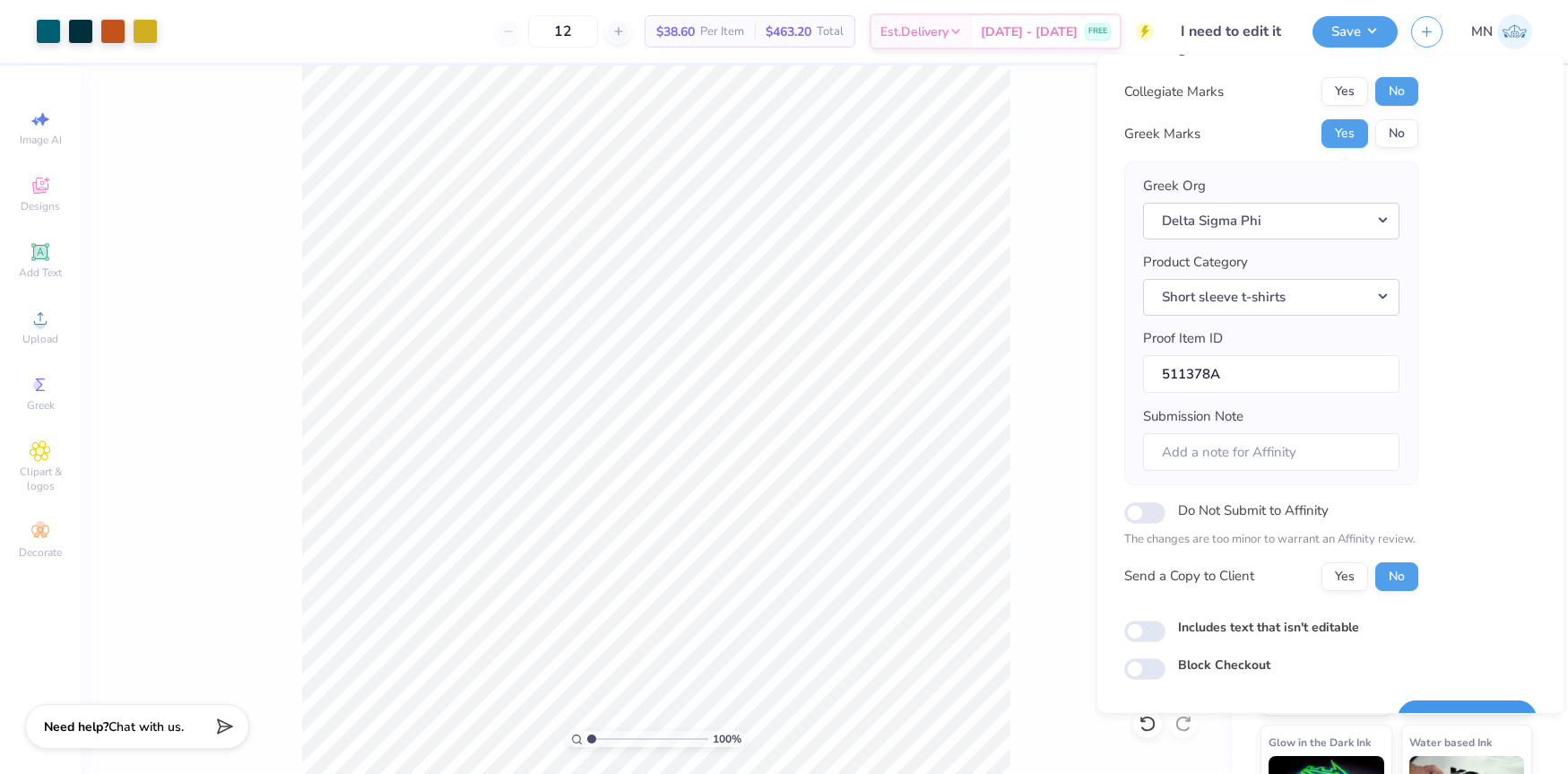
scroll to position [76, 0]
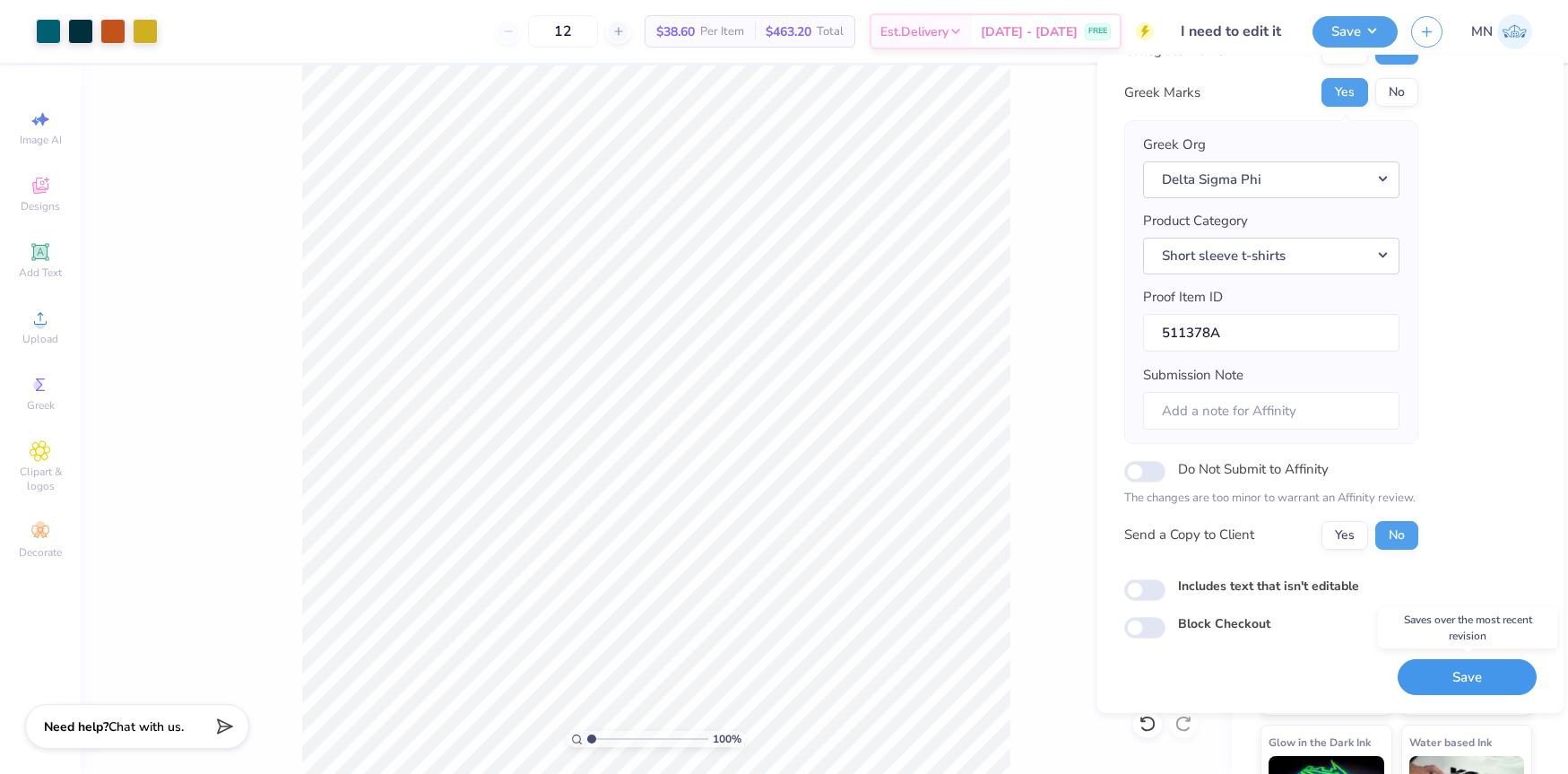
drag, startPoint x: 1426, startPoint y: 673, endPoint x: 1361, endPoint y: 537, distance: 150.7
click at [1425, 673] on button "Save" at bounding box center [1467, 678] width 139 height 37
